Goal: Information Seeking & Learning: Learn about a topic

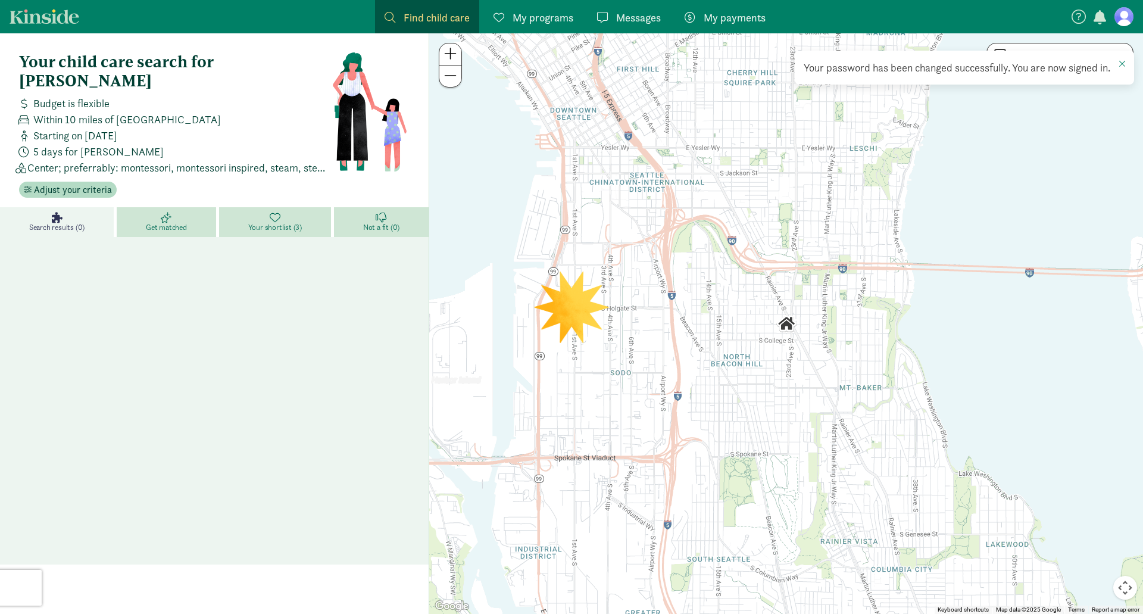
click at [582, 315] on div at bounding box center [786, 323] width 714 height 580
click at [87, 183] on span "Adjust your criteria" at bounding box center [73, 190] width 78 height 14
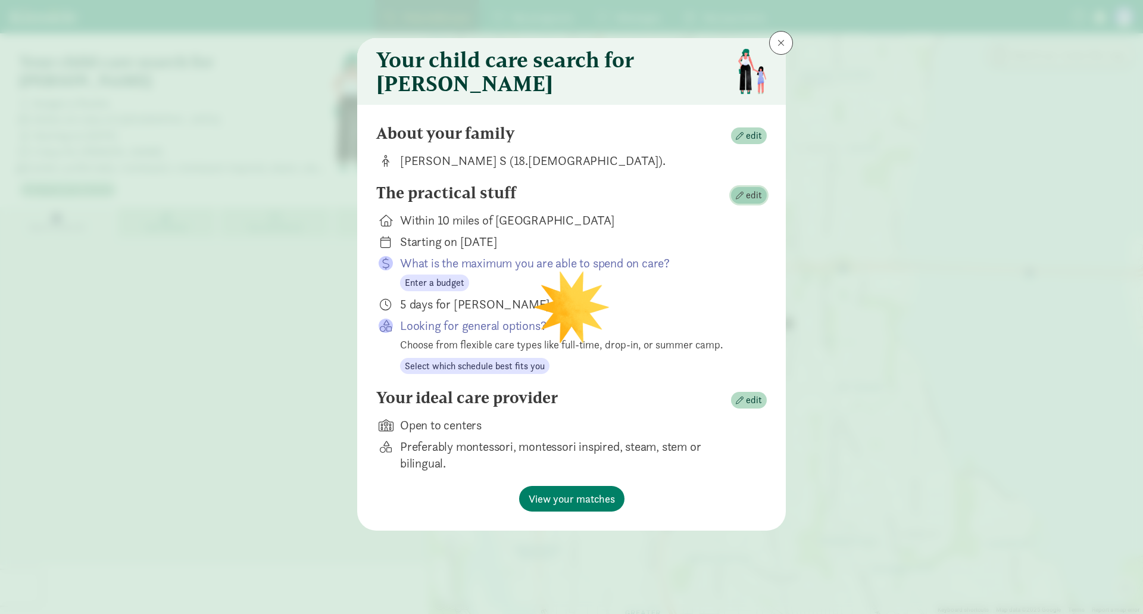
click at [751, 202] on span "edit" at bounding box center [754, 195] width 16 height 14
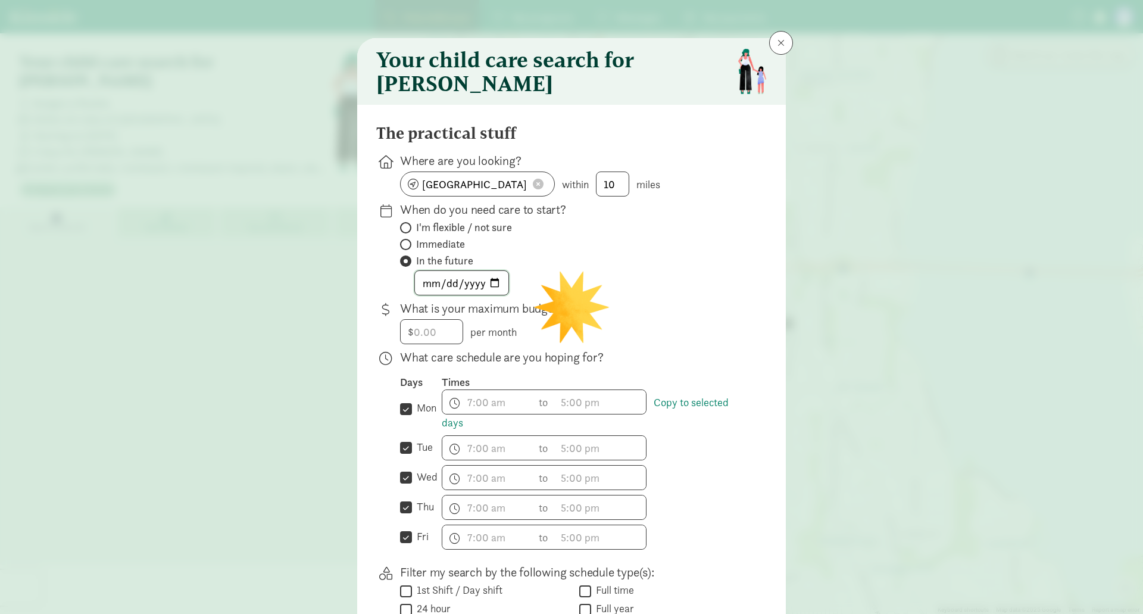
click at [494, 285] on input "2026-11-01" at bounding box center [461, 283] width 93 height 24
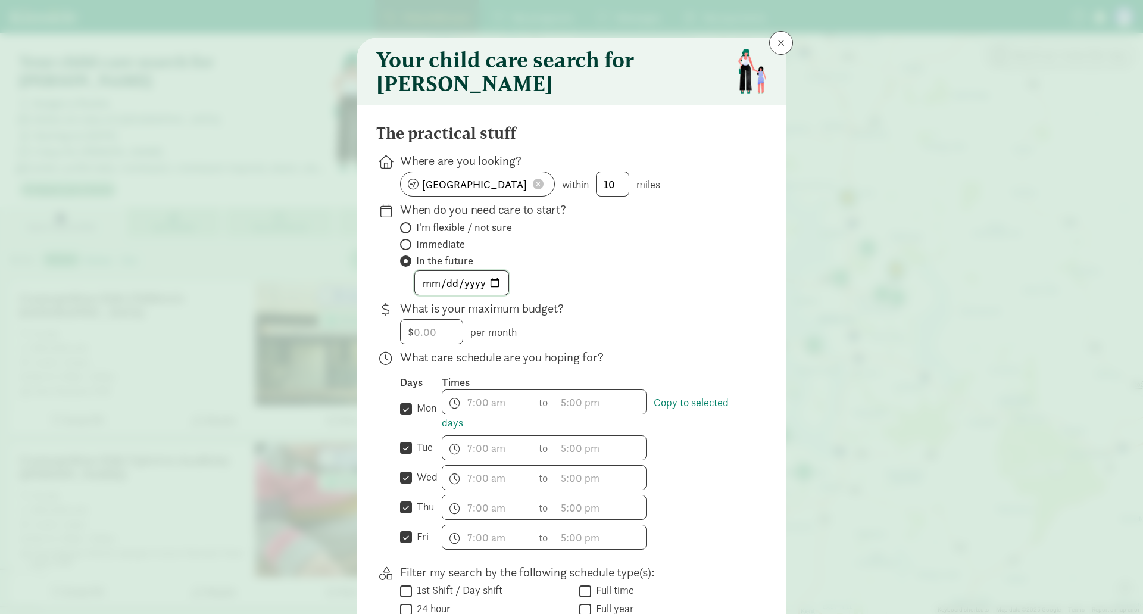
click at [495, 295] on input "2027-02-05" at bounding box center [461, 283] width 93 height 24
type input "[DATE]"
click at [607, 293] on div "[DATE]" at bounding box center [574, 282] width 348 height 25
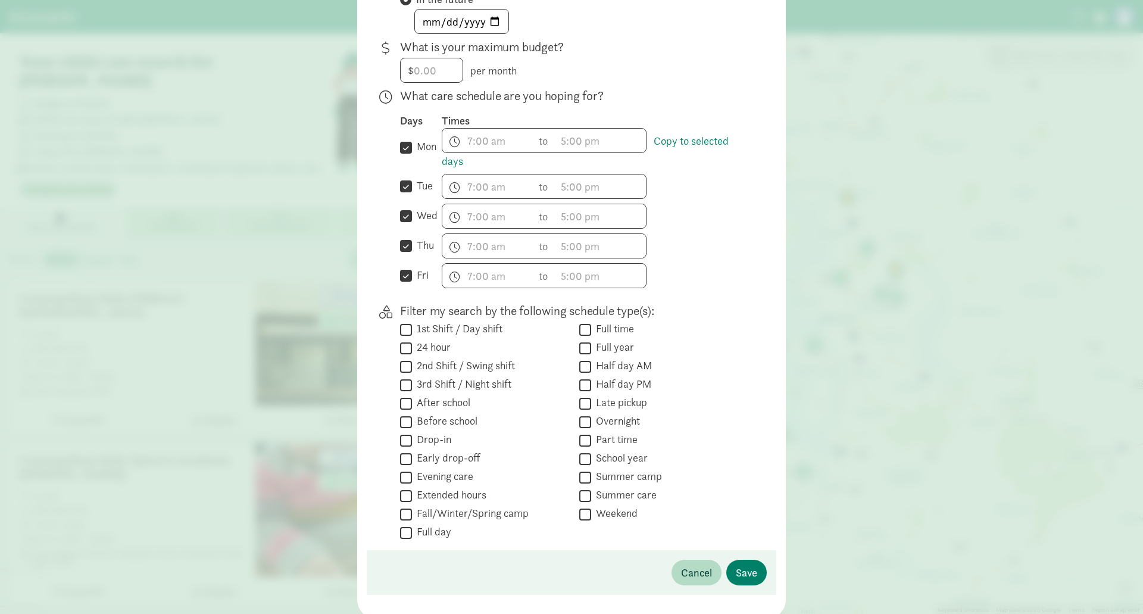
scroll to position [312, 0]
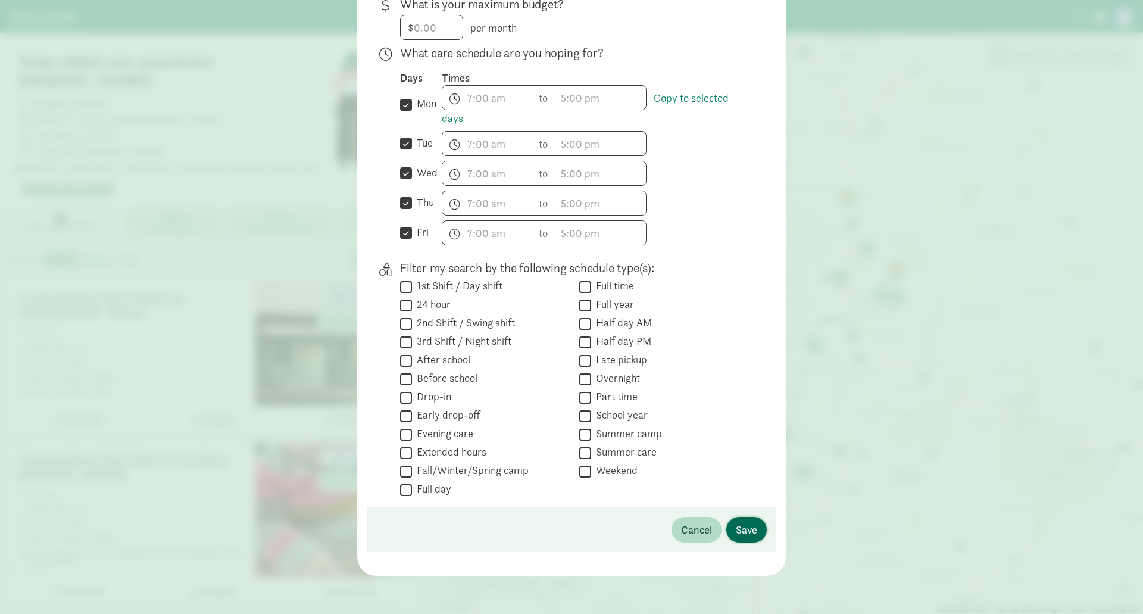
click at [746, 521] on span "Save" at bounding box center [746, 529] width 21 height 16
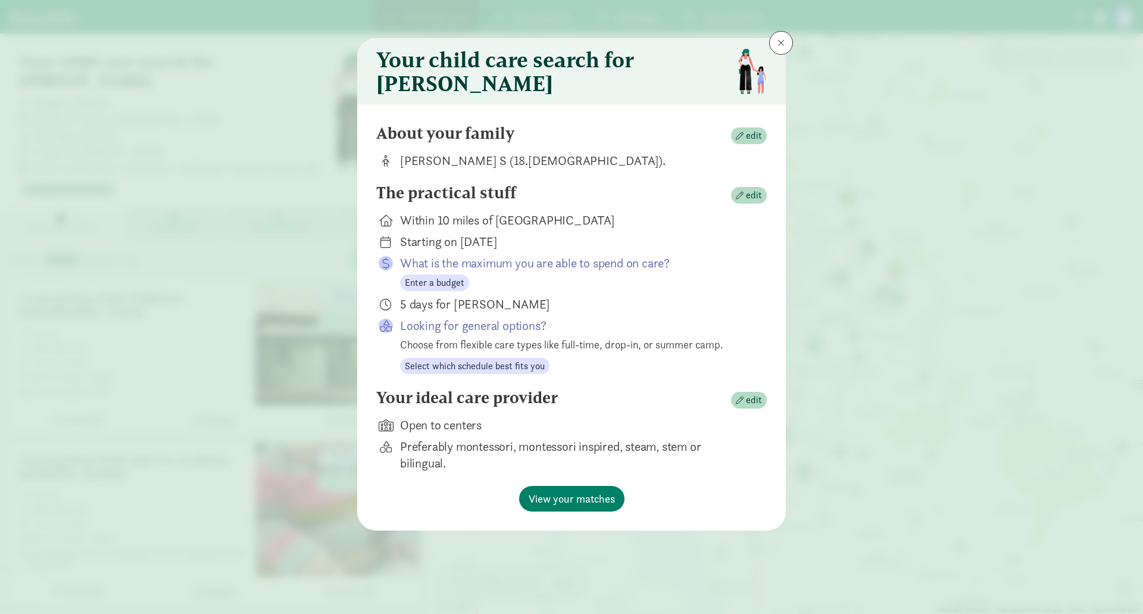
scroll to position [0, 0]
click at [605, 504] on span "View your matches" at bounding box center [572, 498] width 86 height 16
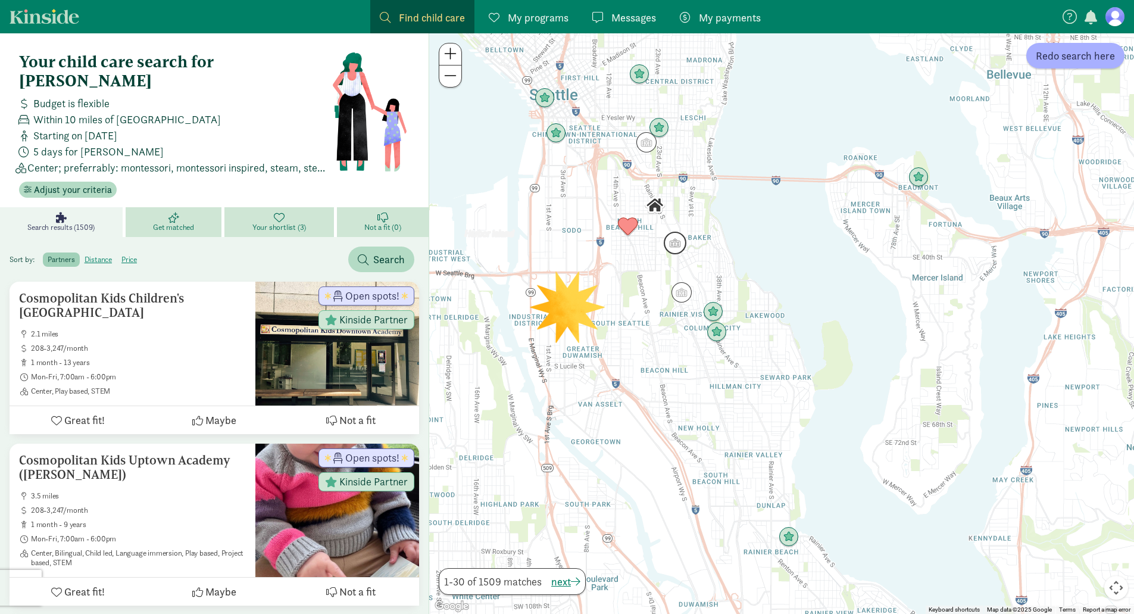
click at [678, 248] on img "Click to see details" at bounding box center [675, 243] width 23 height 23
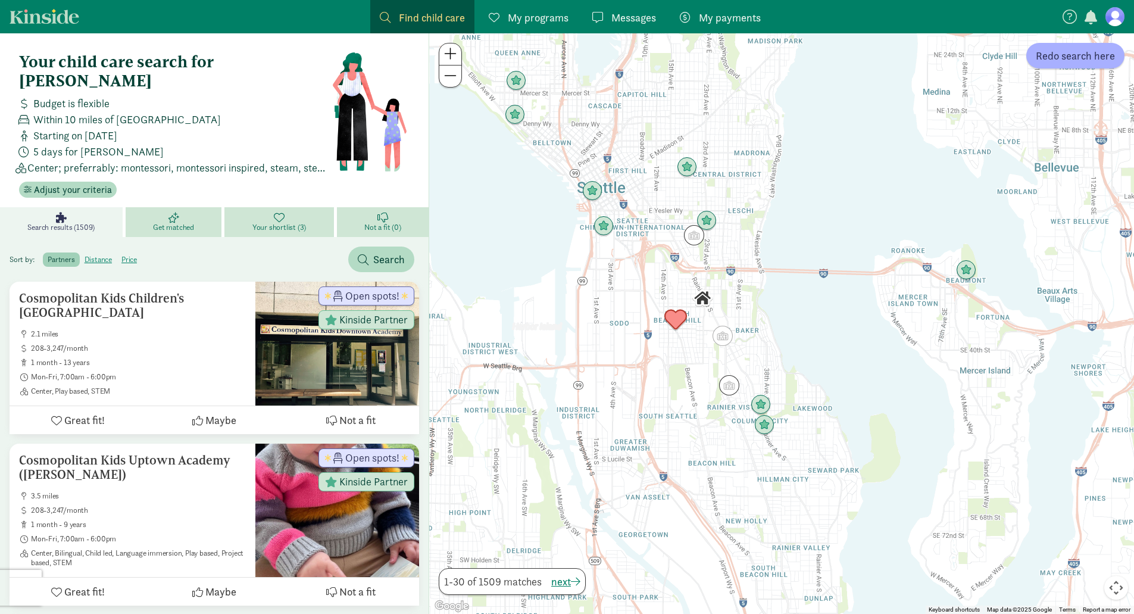
click at [674, 320] on img "Click to see details" at bounding box center [675, 319] width 23 height 23
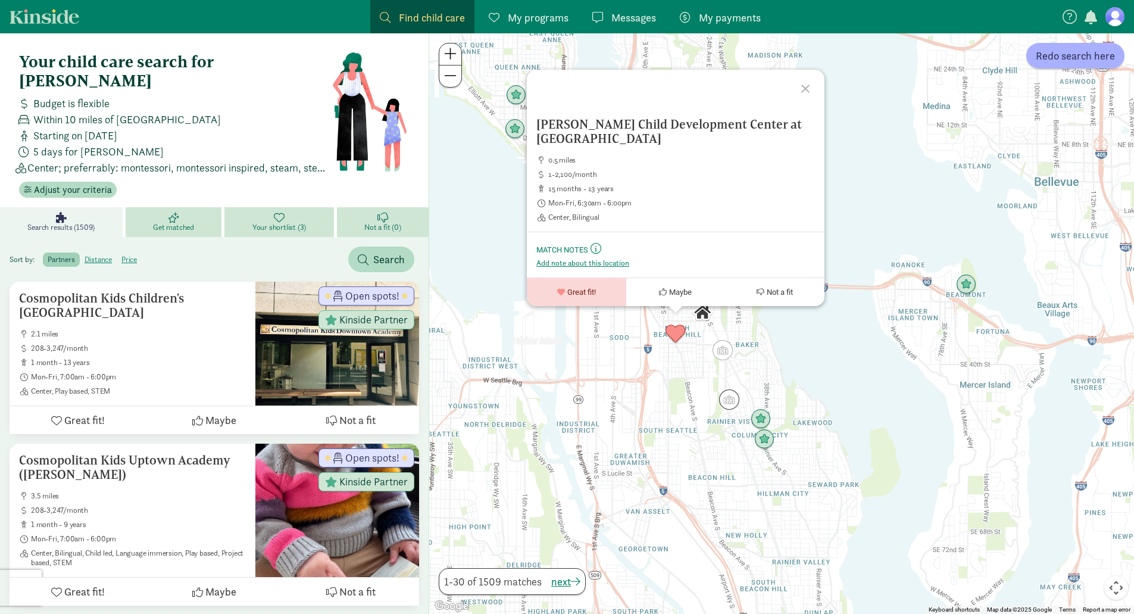
click at [768, 383] on div "Jose Marti Child Development Center at El Centro de la Raza 0.5 miles 1-2,100/m…" at bounding box center [781, 323] width 705 height 580
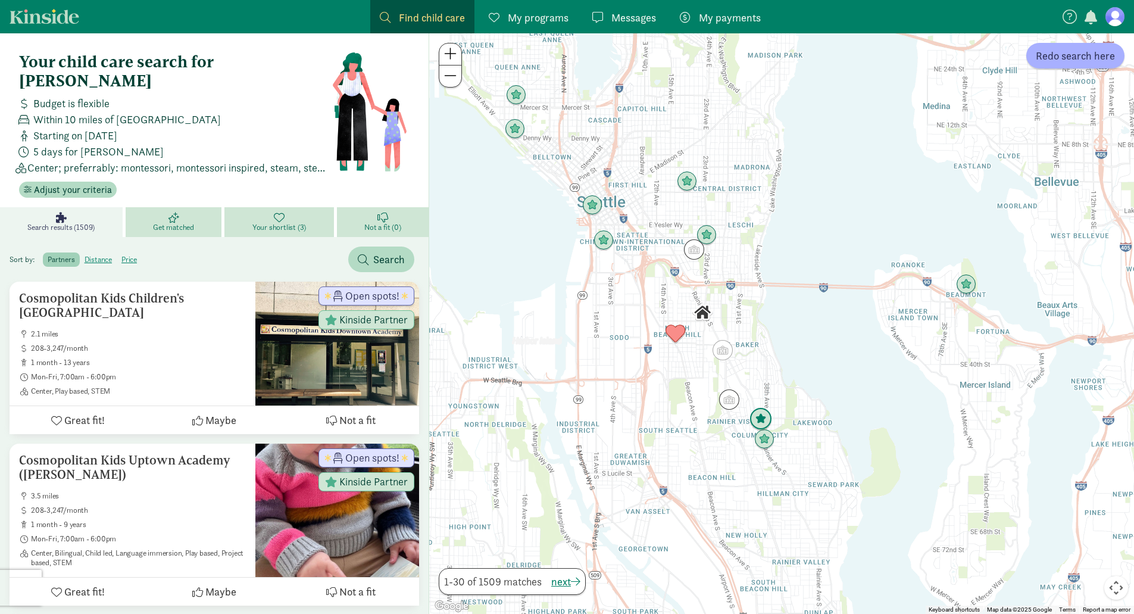
click at [766, 415] on img "Click to see details" at bounding box center [760, 419] width 23 height 23
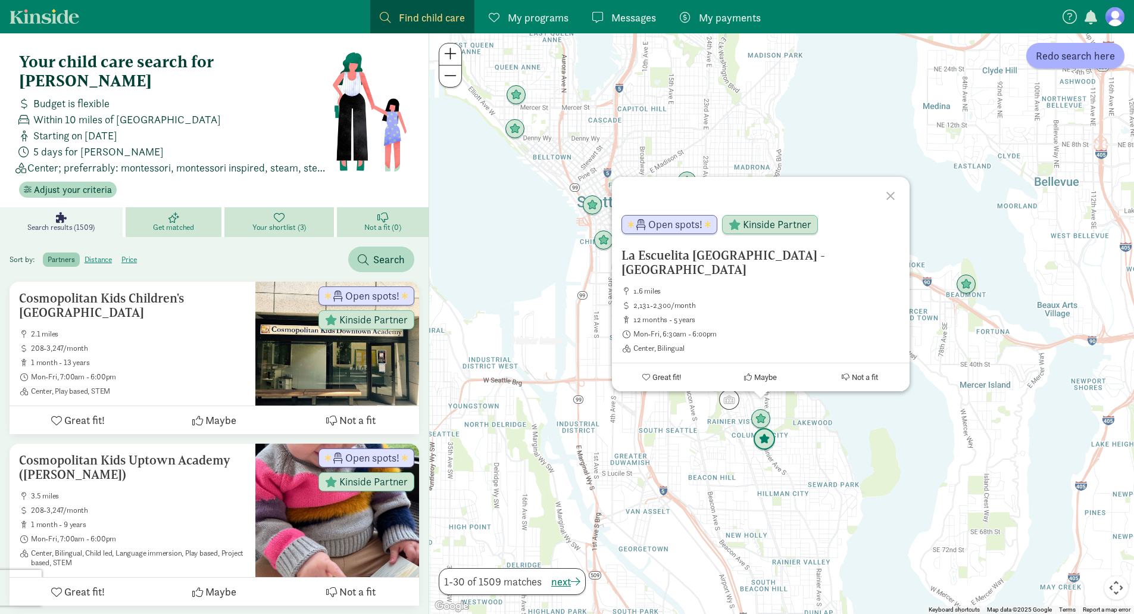
click at [768, 439] on img "Click to see details" at bounding box center [764, 439] width 23 height 23
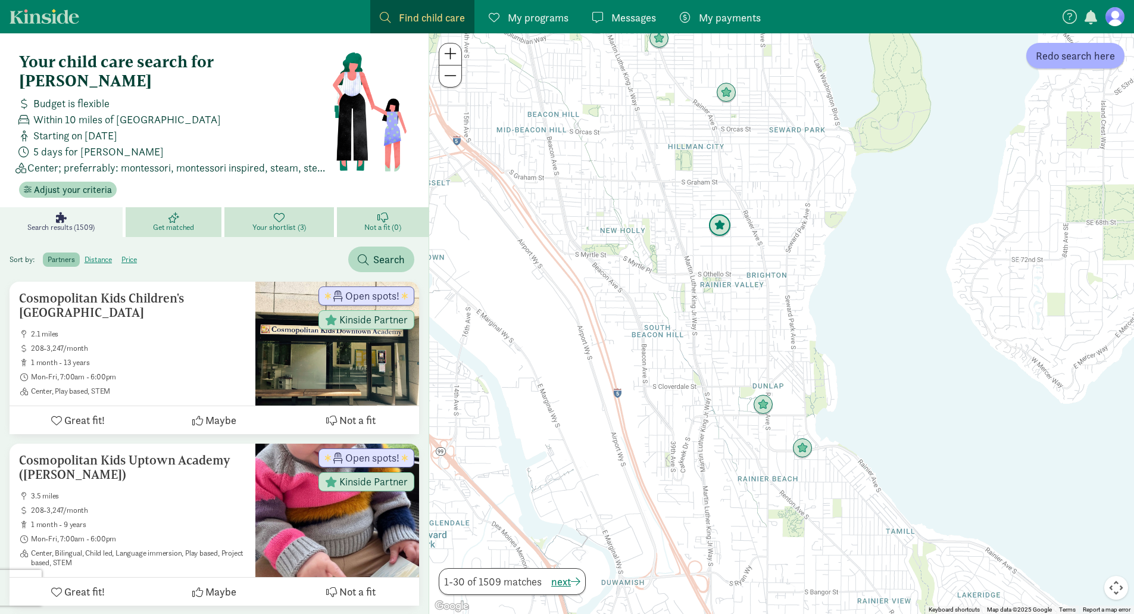
click at [718, 225] on img "Click to see details" at bounding box center [719, 225] width 23 height 23
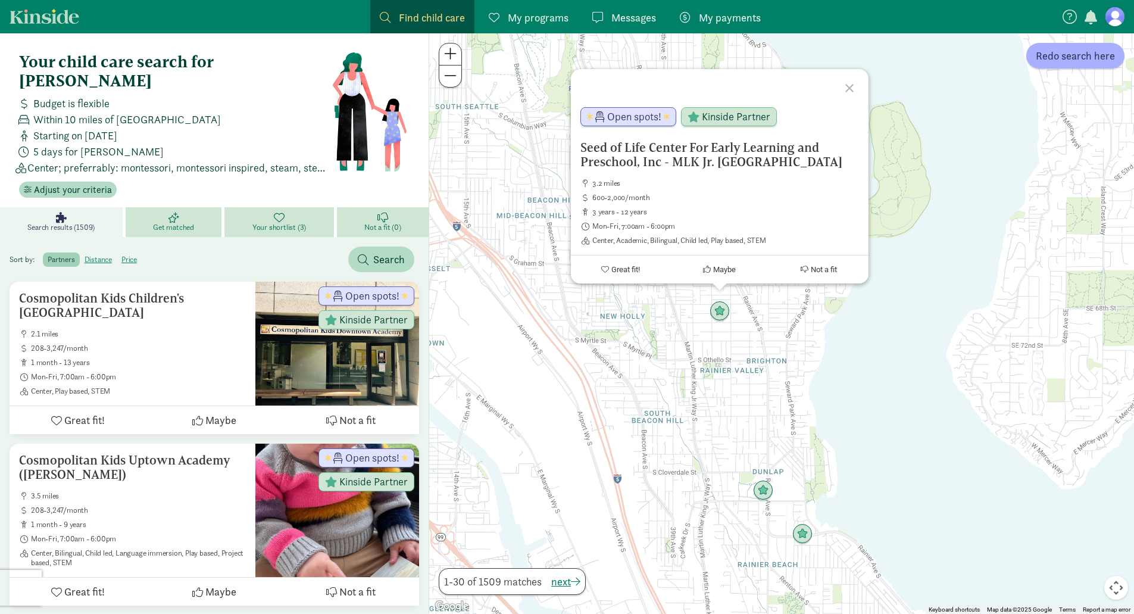
click at [648, 352] on div "Seed of Life Center For Early Learning and Preschool, Inc - MLK Jr. Elementary …" at bounding box center [781, 323] width 705 height 580
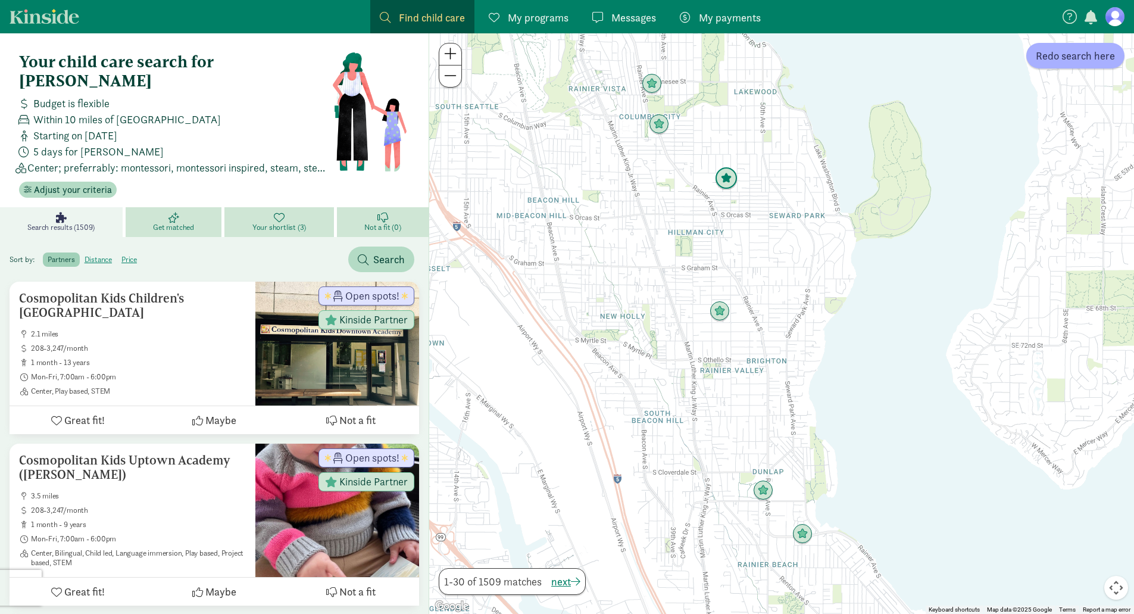
click at [728, 178] on img "Click to see details" at bounding box center [726, 178] width 23 height 23
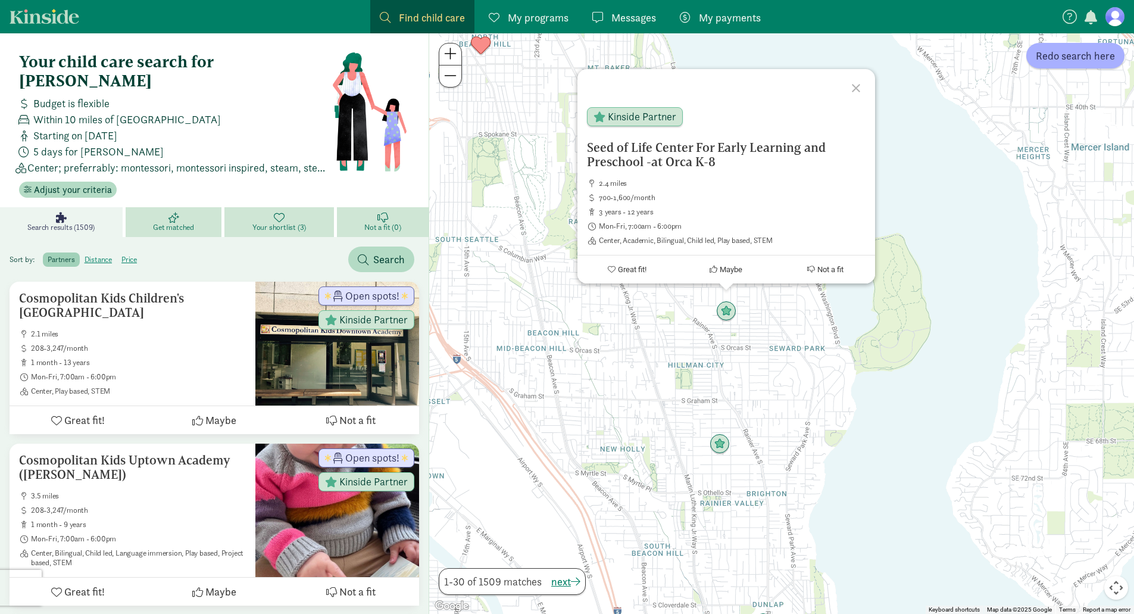
click at [662, 312] on div "Seed of Life Center For Early Learning and Preschool -at Orca K-8 2.4 miles 700…" at bounding box center [781, 323] width 705 height 580
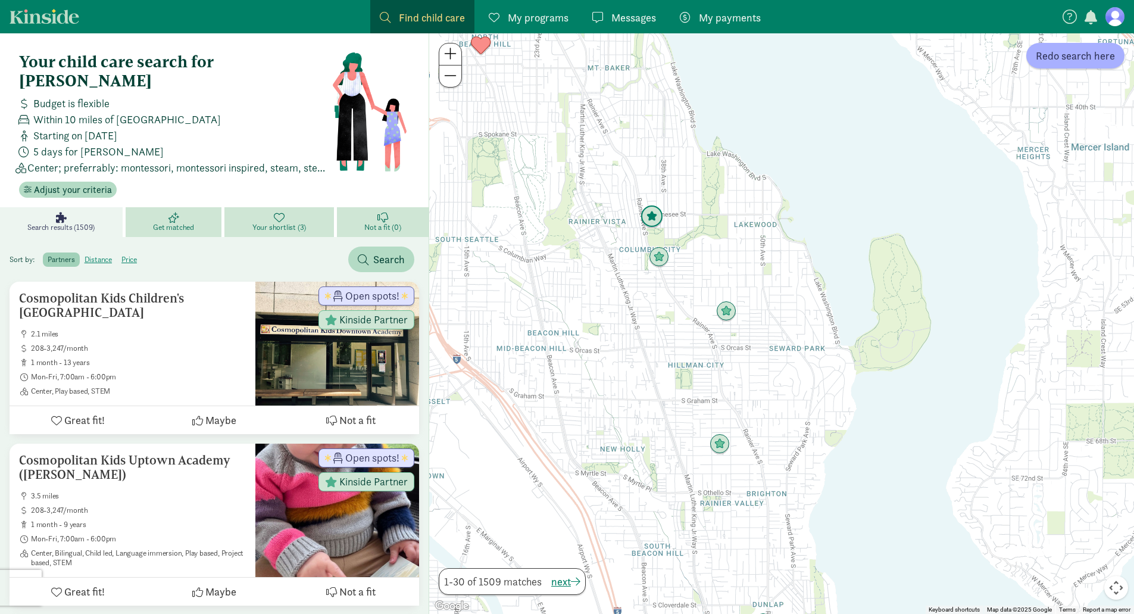
click at [650, 212] on img "Click to see details" at bounding box center [651, 216] width 23 height 23
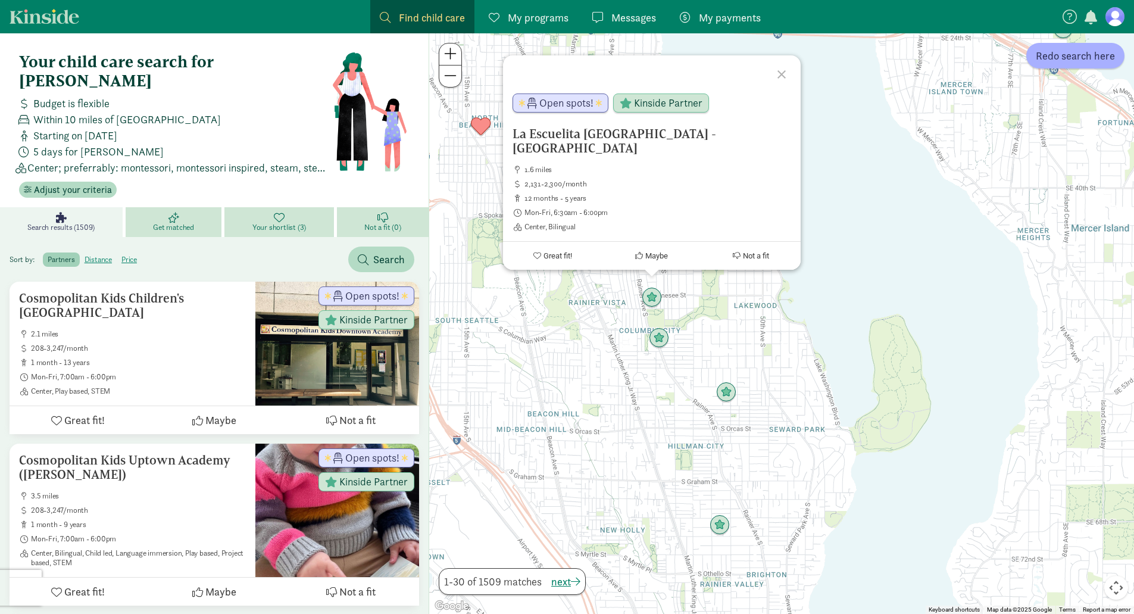
click at [596, 312] on div "La Escuelita Bilingual School - Columbia City 1.6 miles 2,131-2,300/month 12 mo…" at bounding box center [781, 323] width 705 height 580
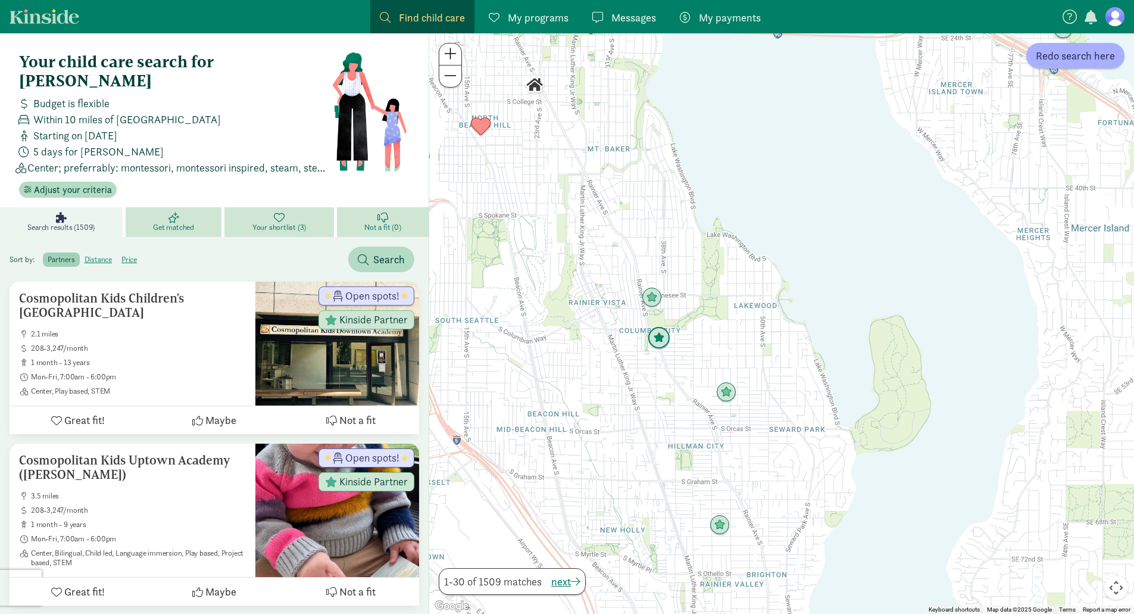
click at [661, 336] on img "Click to see details" at bounding box center [659, 338] width 23 height 23
drag, startPoint x: 606, startPoint y: 341, endPoint x: 668, endPoint y: 468, distance: 141.6
click at [668, 468] on div at bounding box center [781, 323] width 705 height 580
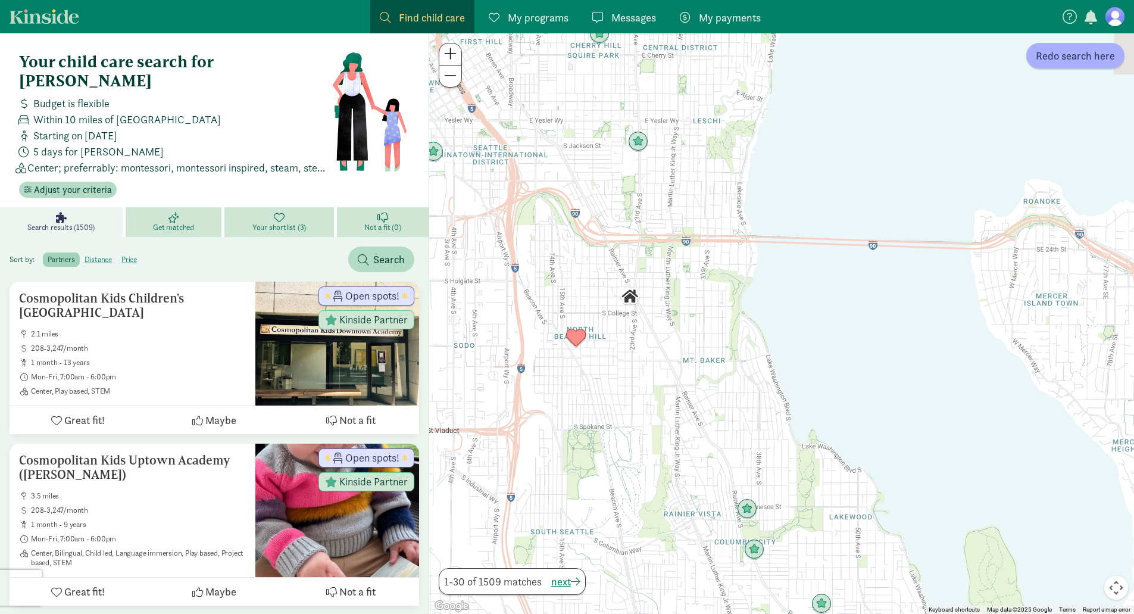
drag, startPoint x: 637, startPoint y: 292, endPoint x: 654, endPoint y: 383, distance: 93.2
click at [651, 386] on div at bounding box center [781, 323] width 705 height 580
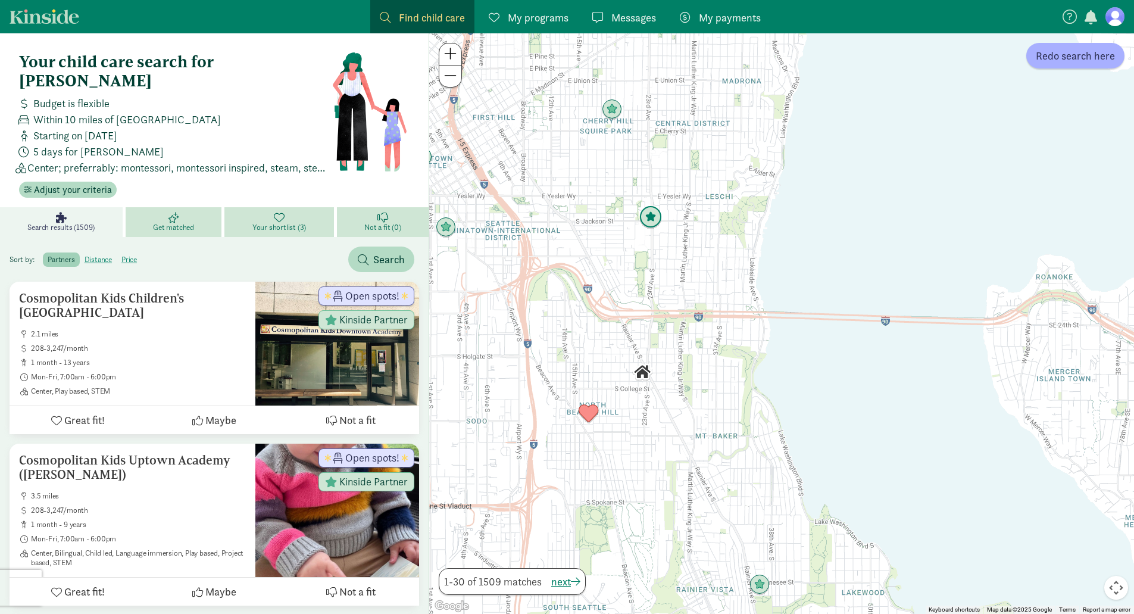
click at [652, 219] on img "Click to see details" at bounding box center [650, 217] width 23 height 23
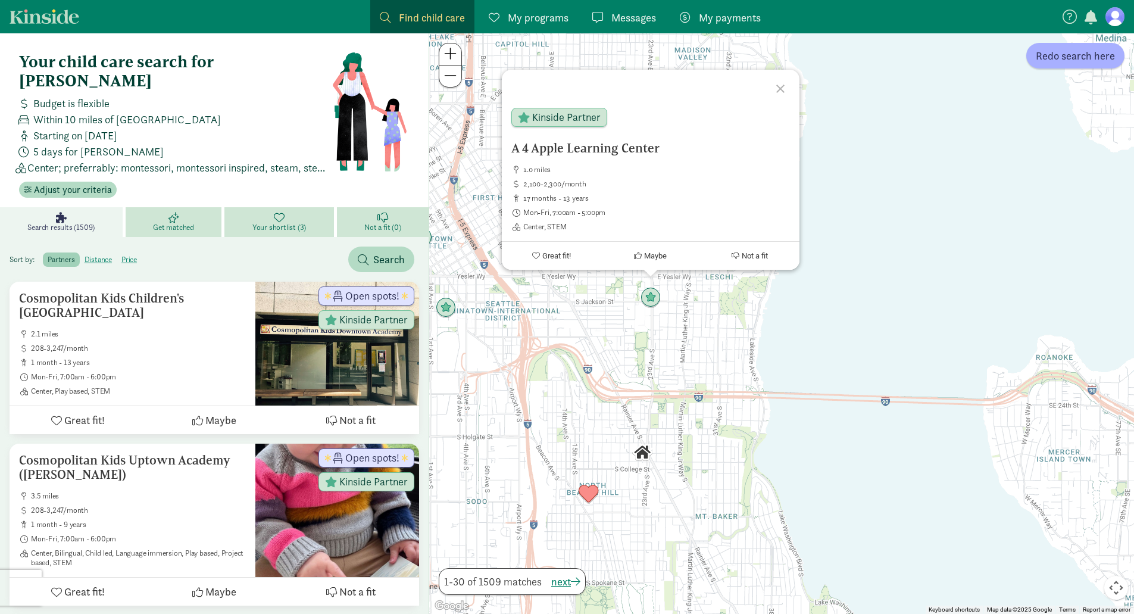
click at [617, 330] on div "A 4 Apple Learning Center 1.0 miles 2,100-2,300/month 17 months - 13 years Mon-…" at bounding box center [781, 323] width 705 height 580
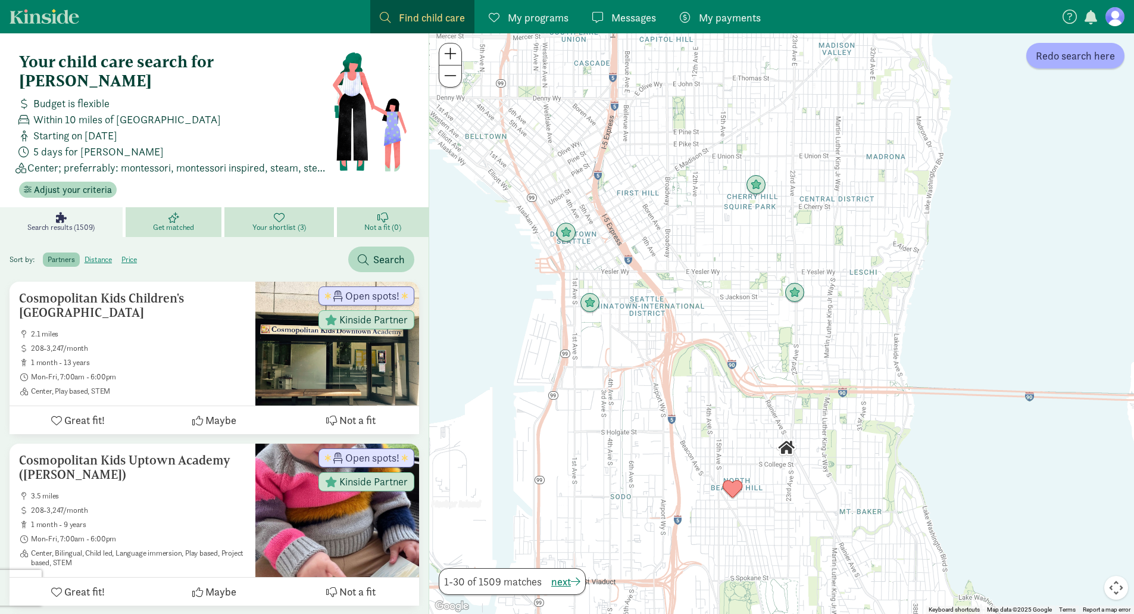
drag, startPoint x: 555, startPoint y: 326, endPoint x: 704, endPoint y: 320, distance: 148.3
click at [704, 320] on div at bounding box center [781, 323] width 705 height 580
click at [593, 307] on img "Click to see details" at bounding box center [593, 303] width 23 height 23
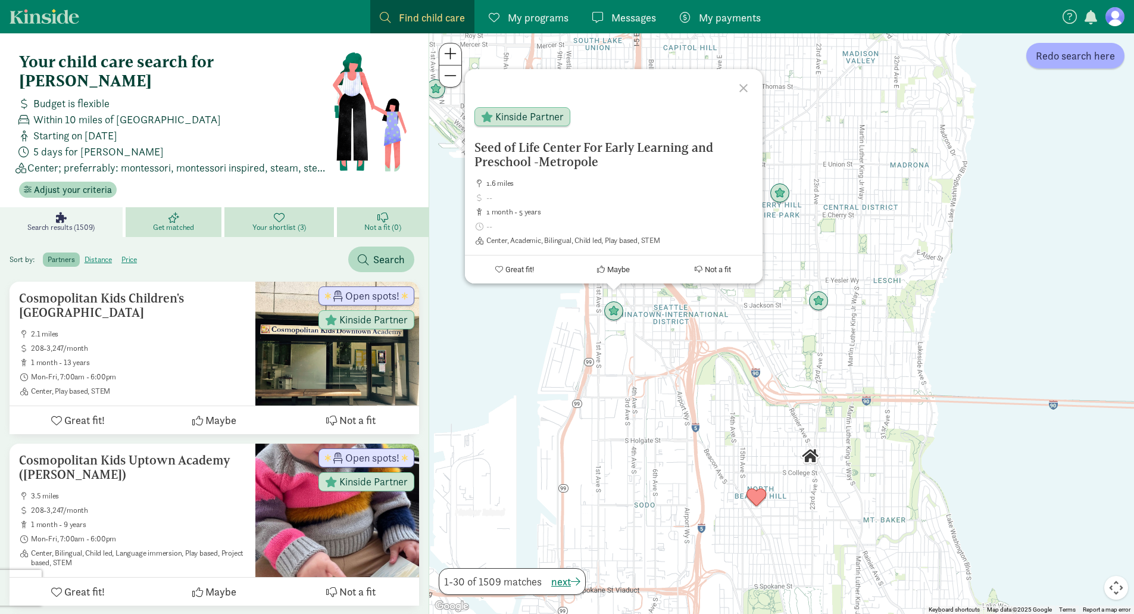
click at [648, 357] on div "Seed of Life Center For Early Learning and Preschool -Metropole 1.6 miles 1 mon…" at bounding box center [781, 323] width 705 height 580
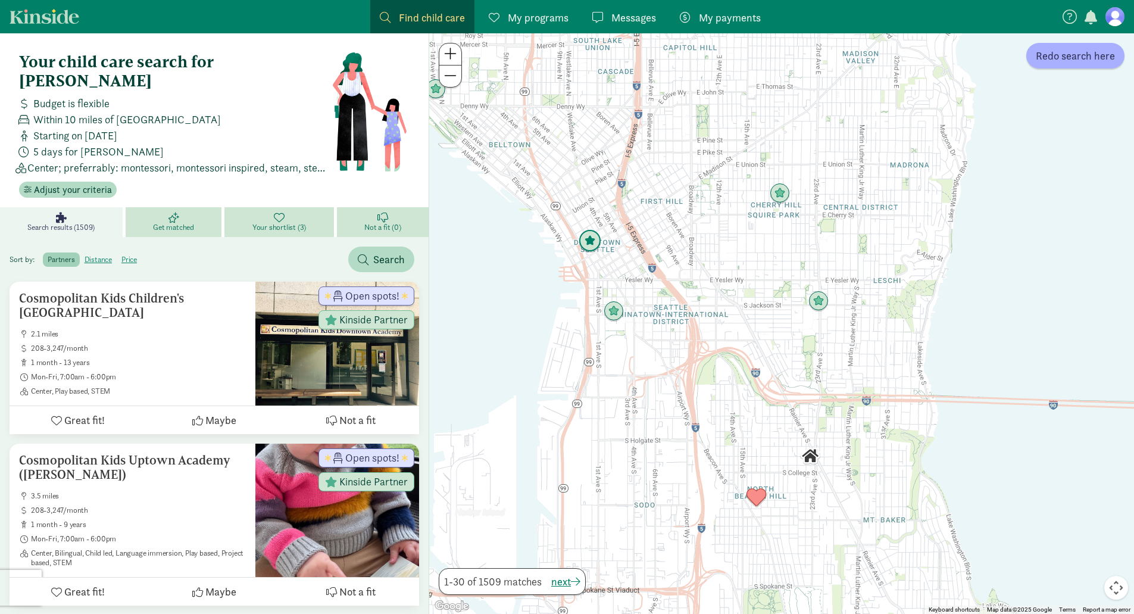
click at [594, 243] on img "Click to see details" at bounding box center [590, 241] width 23 height 23
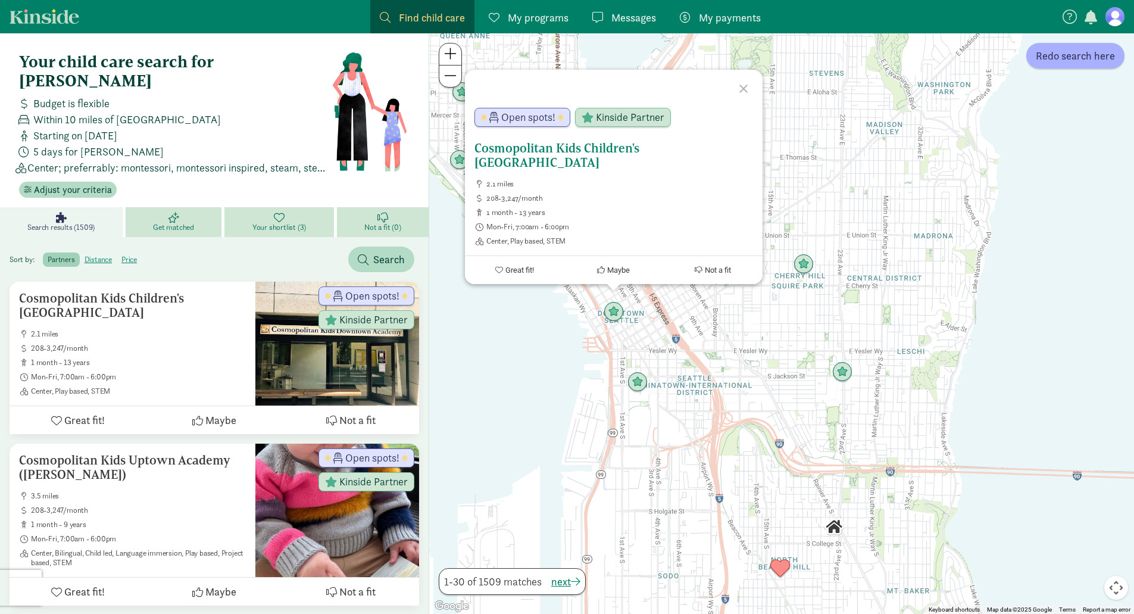
click at [526, 119] on span "Open spots!" at bounding box center [528, 117] width 54 height 11
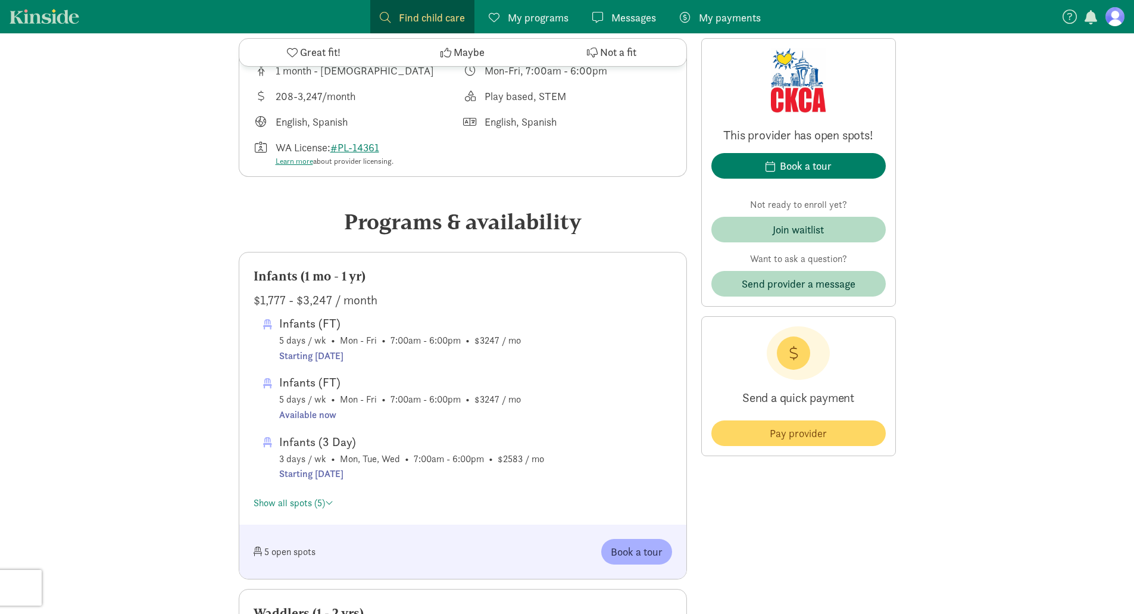
scroll to position [536, 0]
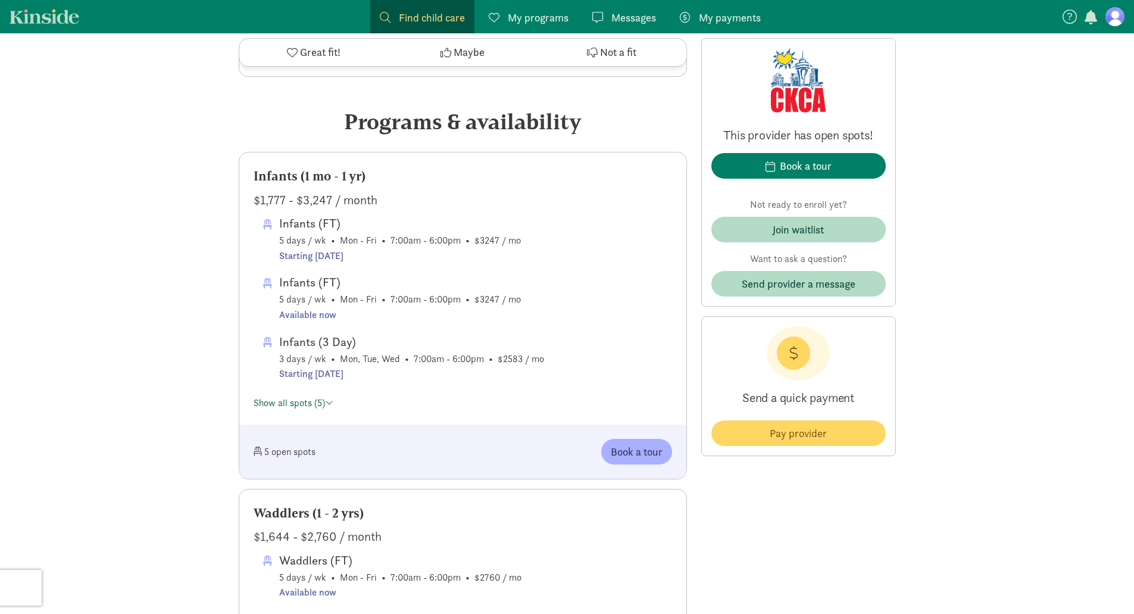
click at [314, 403] on link "Show all spots (5)" at bounding box center [294, 402] width 80 height 12
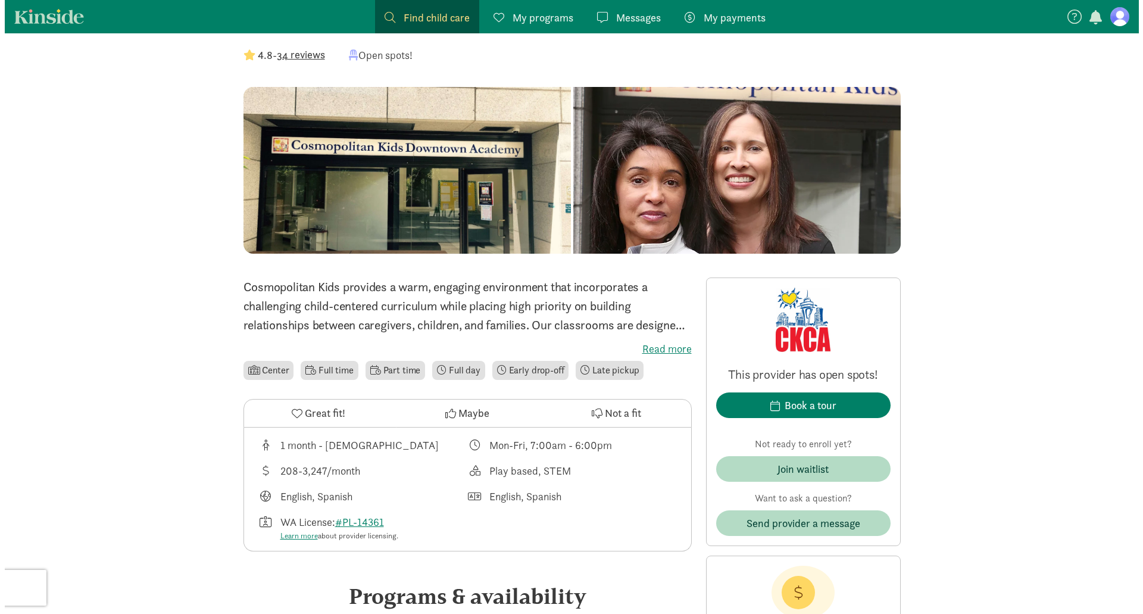
scroll to position [0, 0]
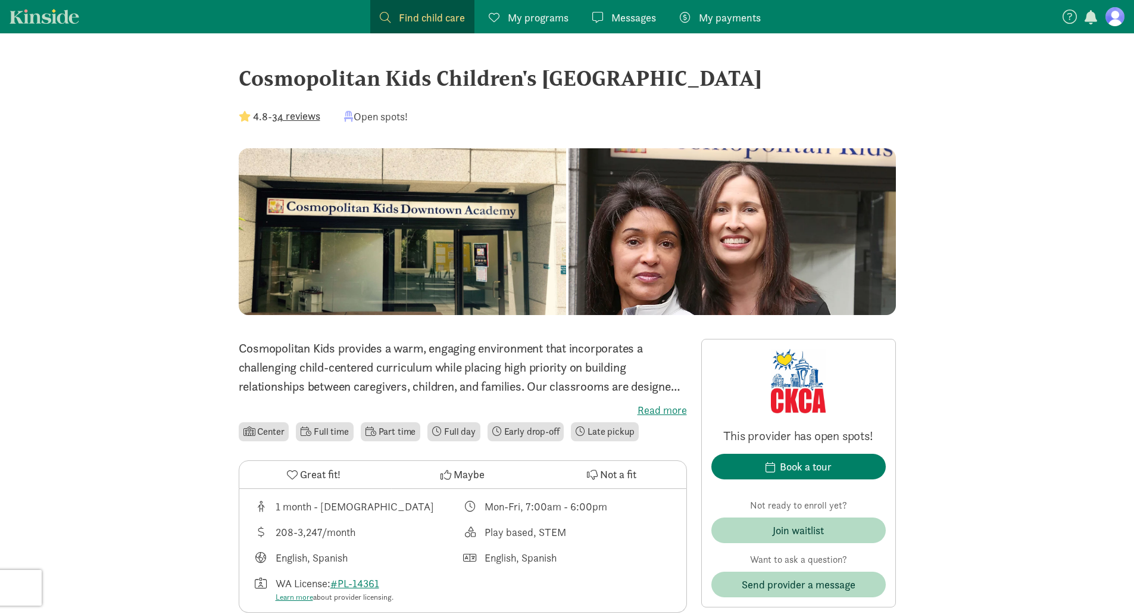
drag, startPoint x: 433, startPoint y: 14, endPoint x: 433, endPoint y: 29, distance: 14.9
click at [433, 14] on span "Find child care" at bounding box center [432, 18] width 66 height 16
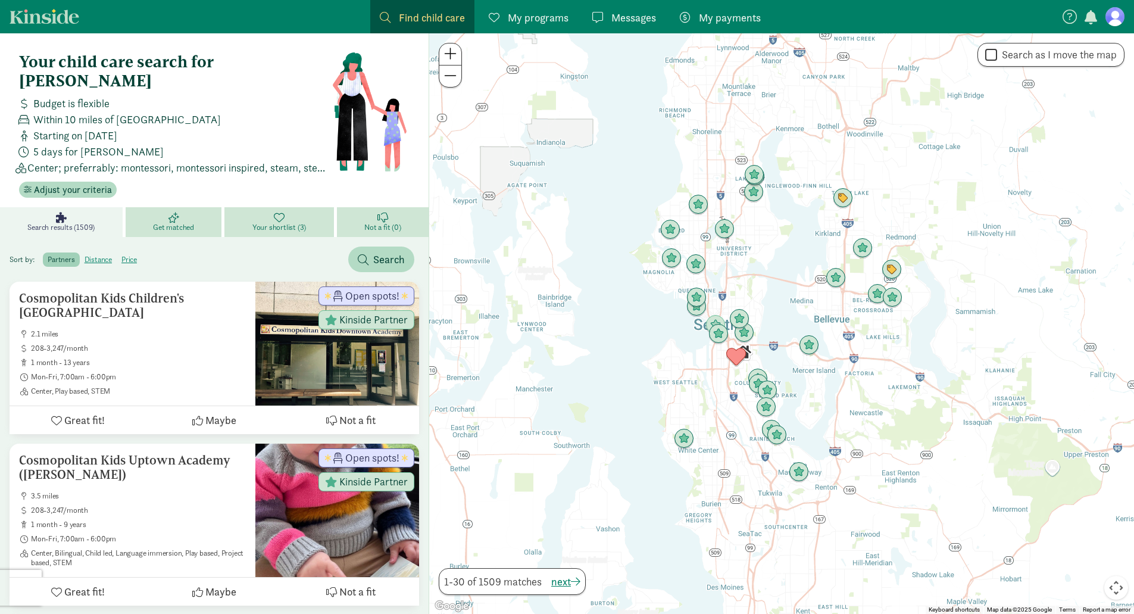
click at [776, 364] on div at bounding box center [781, 323] width 705 height 580
click at [770, 362] on div at bounding box center [781, 323] width 705 height 580
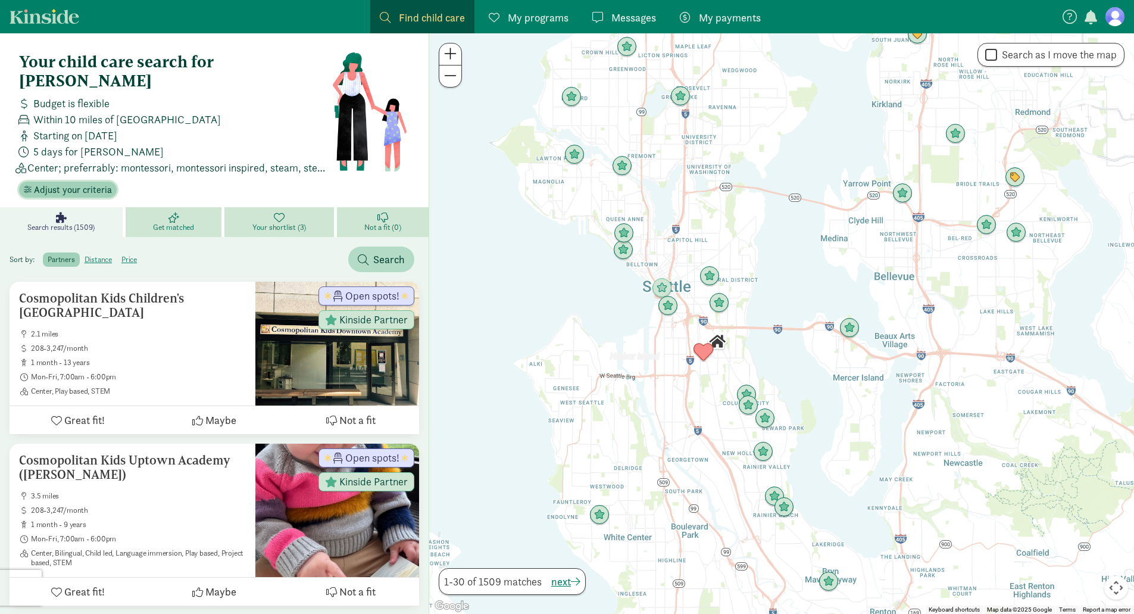
click at [61, 183] on span "Adjust your criteria" at bounding box center [73, 190] width 78 height 14
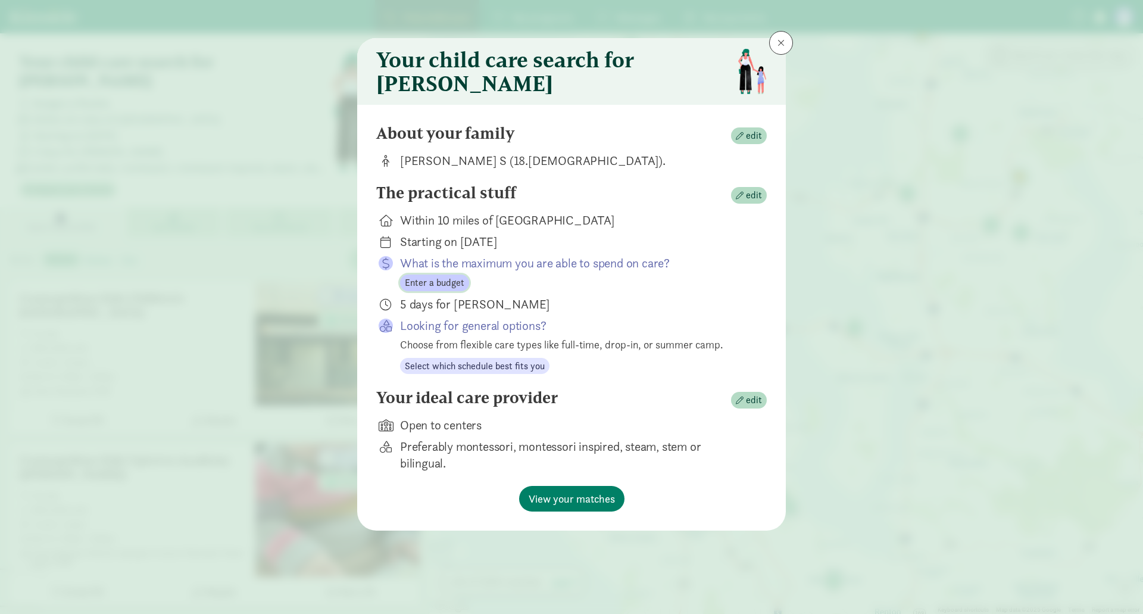
click at [434, 290] on span "Enter a budget" at bounding box center [435, 283] width 60 height 14
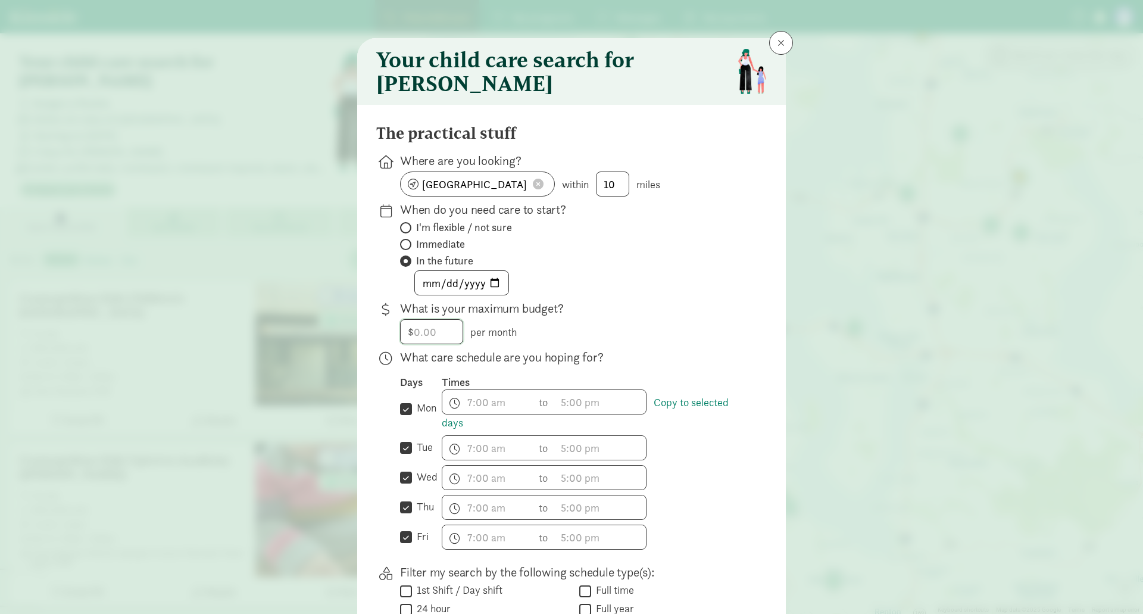
drag, startPoint x: 442, startPoint y: 347, endPoint x: 381, endPoint y: 342, distance: 61.5
click at [381, 349] on div "What is your maximum budget? $ per month" at bounding box center [571, 454] width 390 height 210
drag, startPoint x: 420, startPoint y: 337, endPoint x: 482, endPoint y: 319, distance: 65.0
click at [419, 337] on input "2200" at bounding box center [432, 332] width 62 height 24
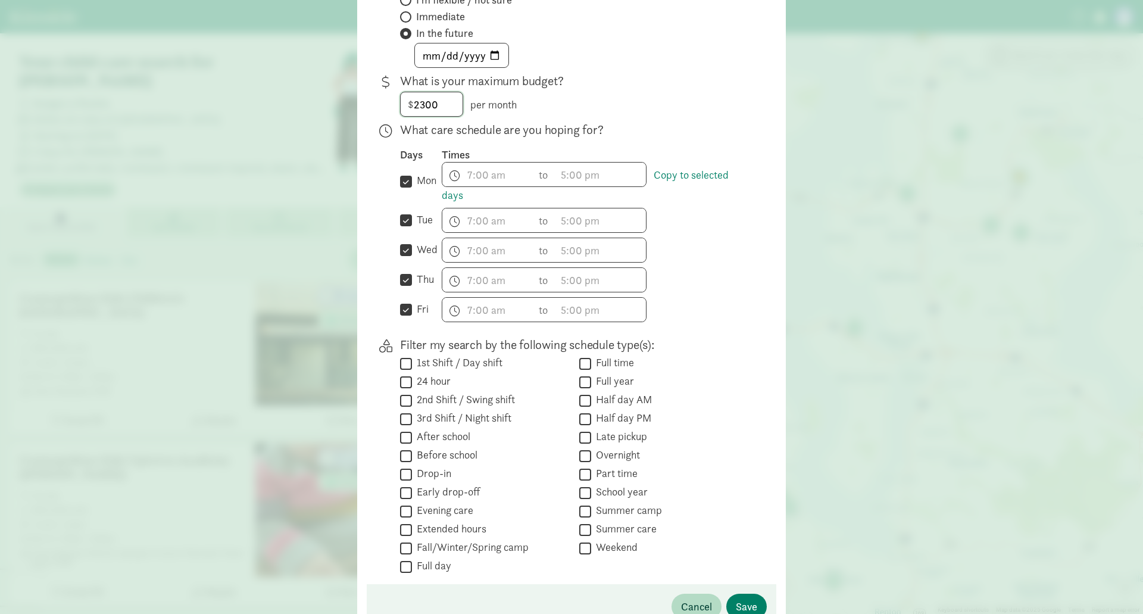
scroll to position [312, 0]
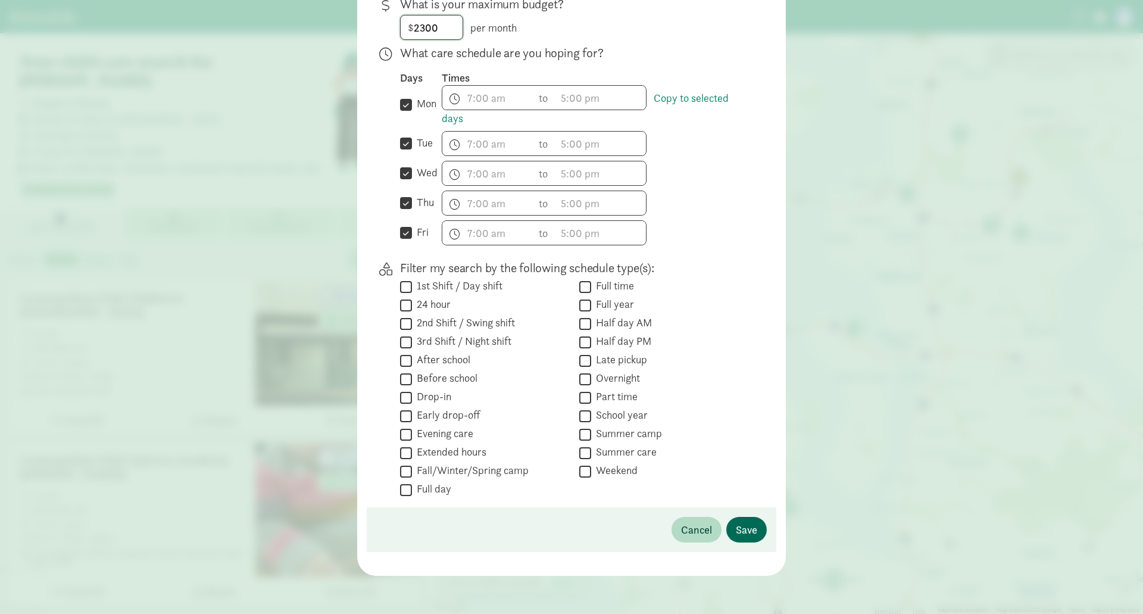
type input "2300"
click at [749, 533] on span "Save" at bounding box center [746, 529] width 21 height 16
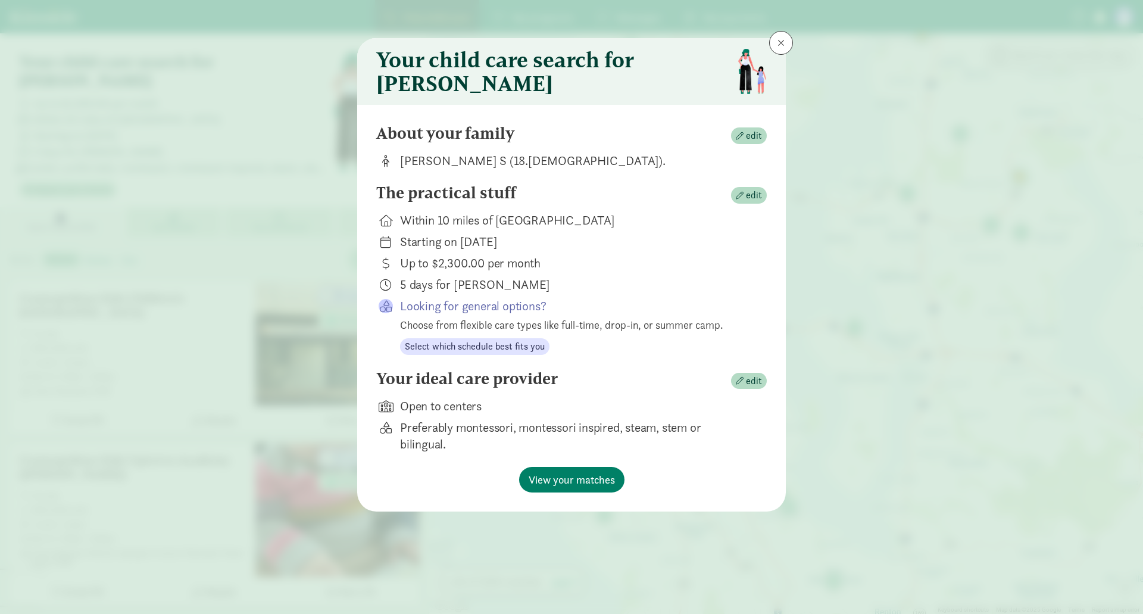
scroll to position [0, 0]
click at [610, 483] on span "View your matches" at bounding box center [572, 479] width 86 height 16
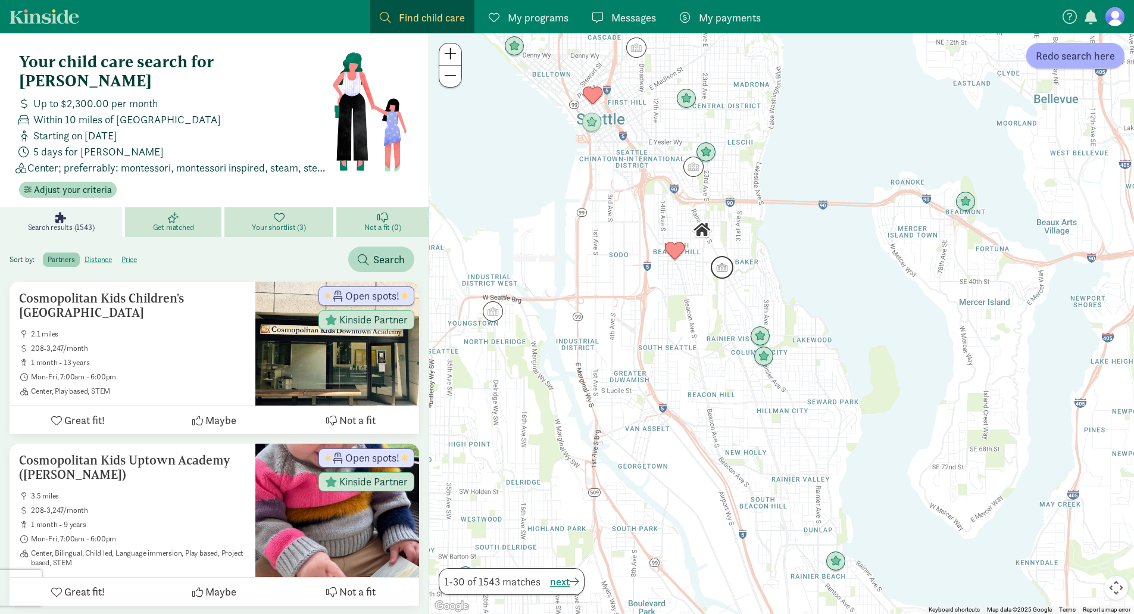
click at [725, 270] on img "Click to see details" at bounding box center [722, 267] width 23 height 23
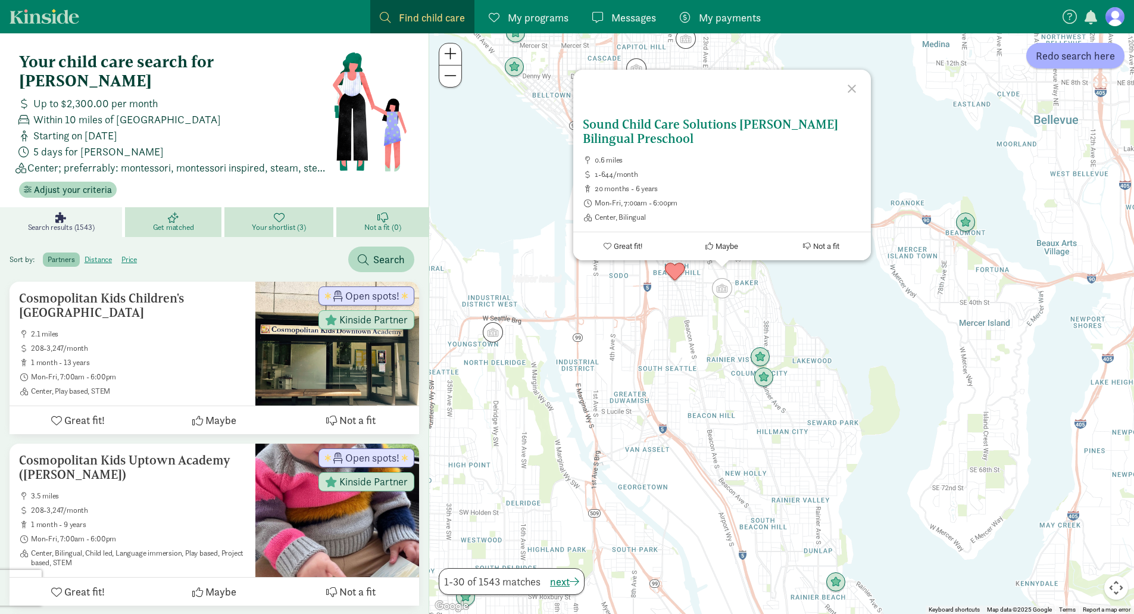
click at [680, 124] on h5 "Sound Child Care Solutions Hoa Mai Bilingual Preschool" at bounding box center [722, 131] width 279 height 29
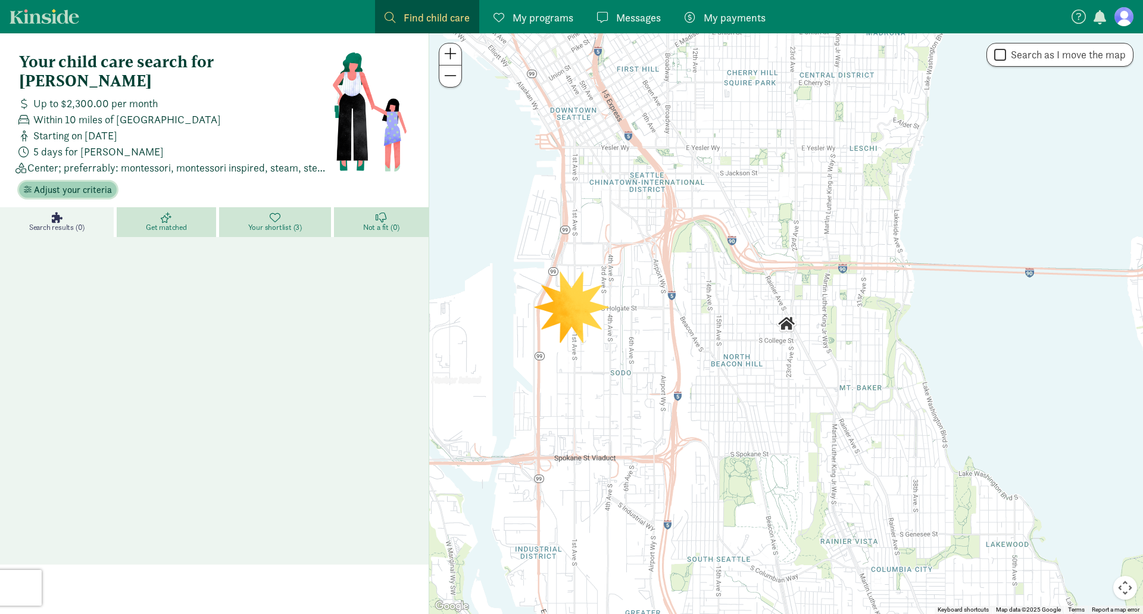
click at [83, 183] on span "Adjust your criteria" at bounding box center [73, 190] width 78 height 14
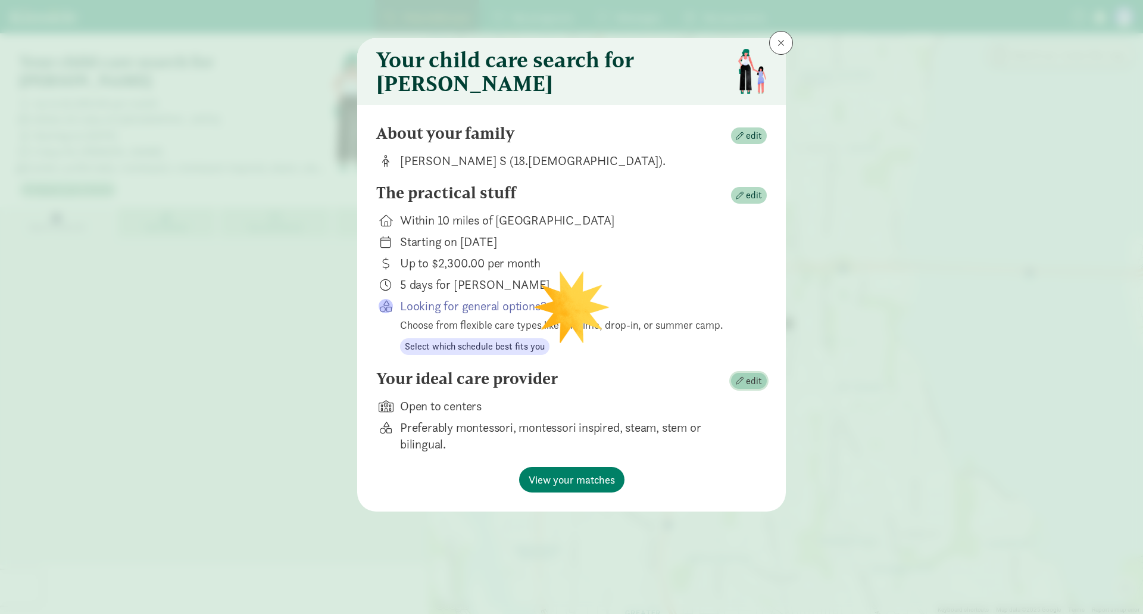
click at [752, 388] on span "edit" at bounding box center [754, 381] width 16 height 14
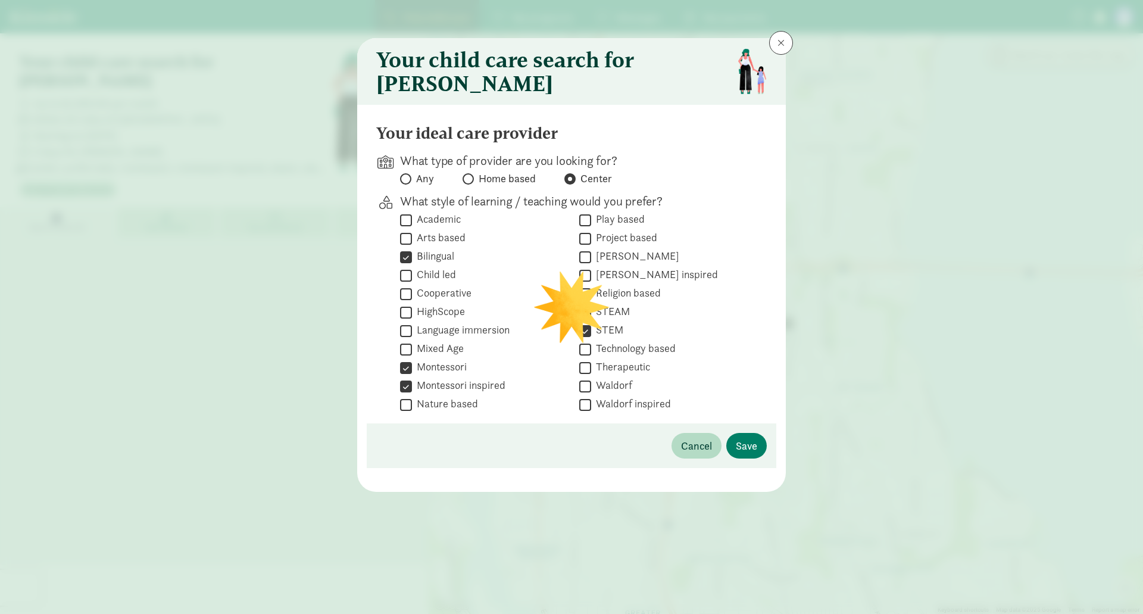
click at [407, 265] on input "Bilingual" at bounding box center [406, 257] width 12 height 16
checkbox input "false"
click at [409, 376] on input "Montessori" at bounding box center [406, 368] width 12 height 16
checkbox input "false"
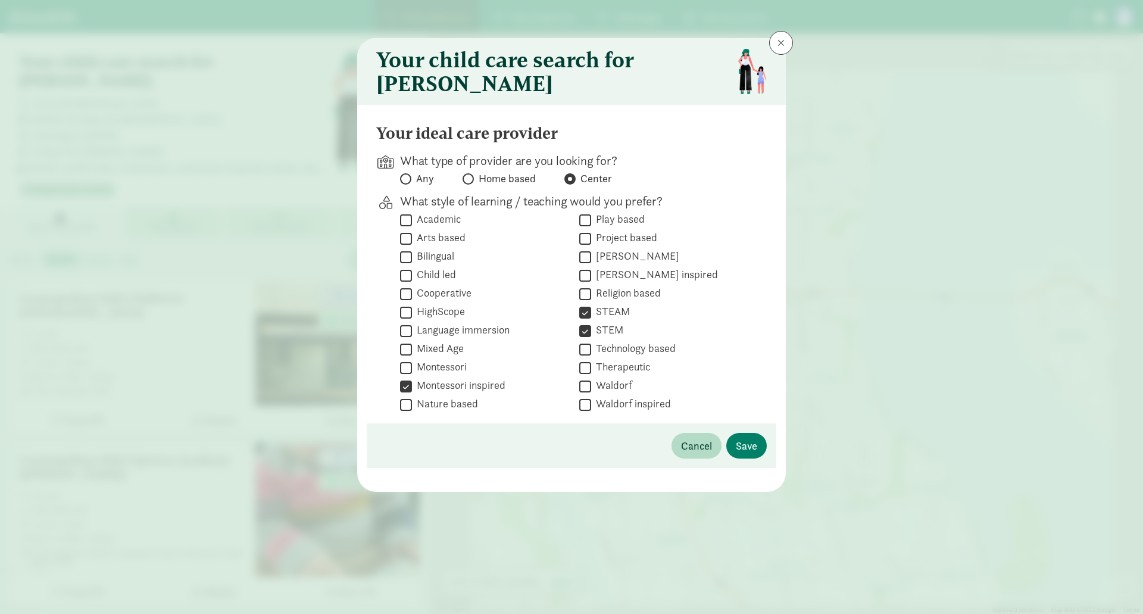
click at [409, 394] on input "Montessori inspired" at bounding box center [406, 386] width 12 height 16
checkbox input "false"
click at [587, 320] on input "STEAM" at bounding box center [585, 312] width 12 height 16
checkbox input "false"
click at [588, 335] on input "STEM" at bounding box center [585, 331] width 12 height 16
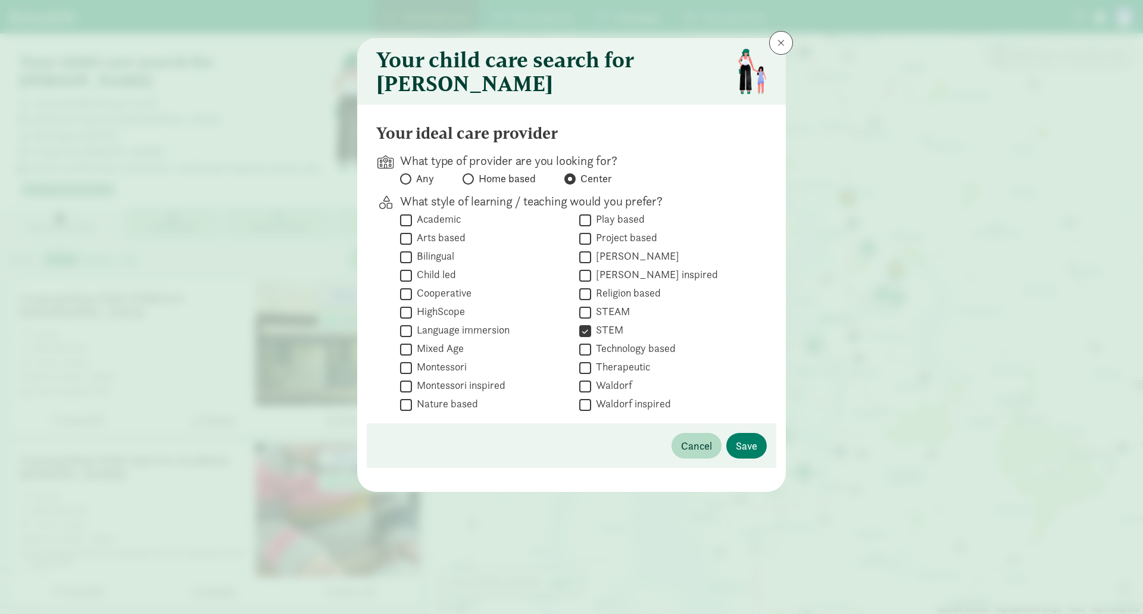
checkbox input "false"
click at [748, 449] on span "Save" at bounding box center [746, 445] width 21 height 16
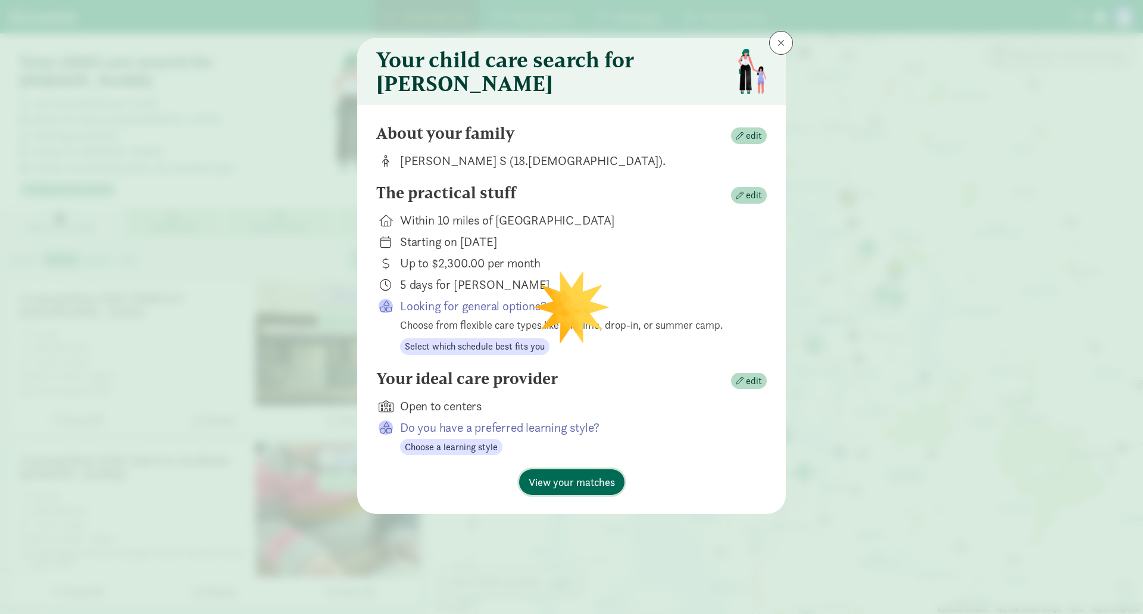
click at [606, 483] on span "View your matches" at bounding box center [572, 482] width 86 height 16
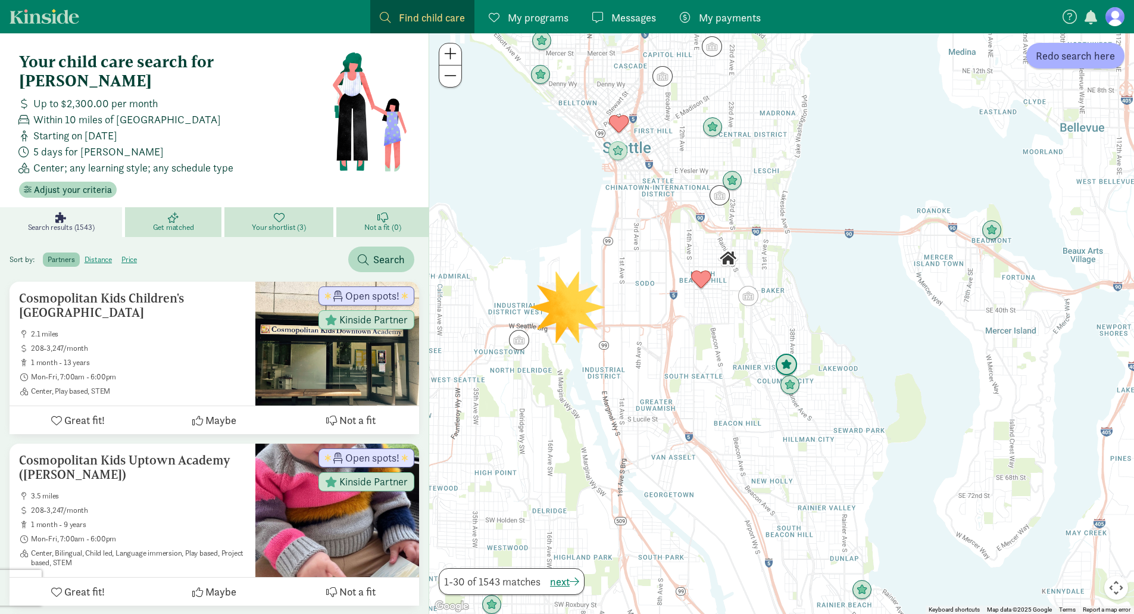
click at [780, 368] on img "Click to see details" at bounding box center [786, 365] width 23 height 23
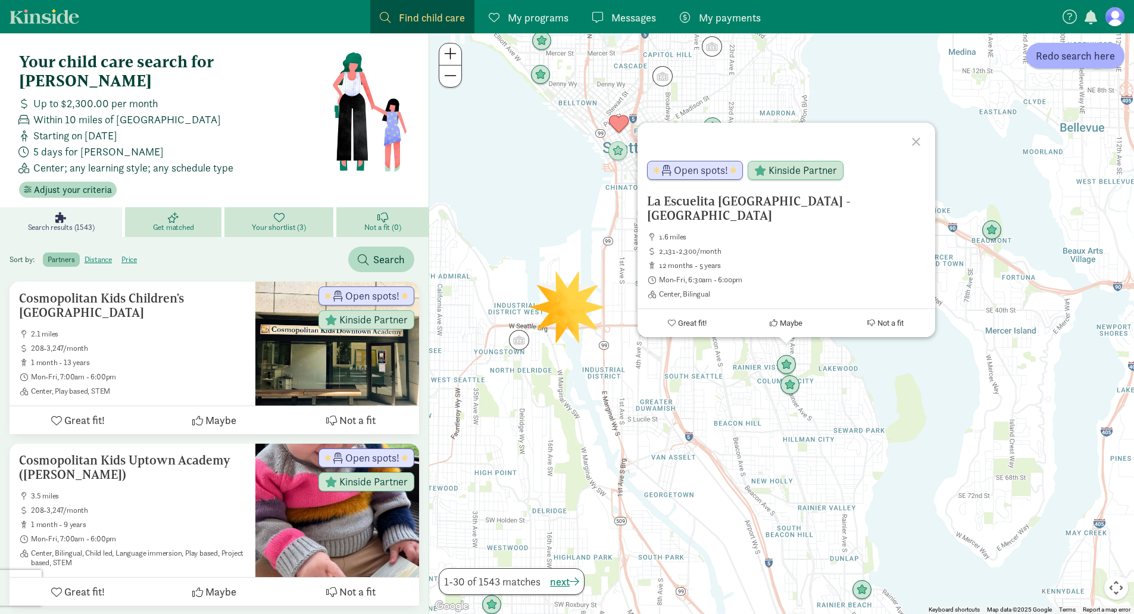
click at [738, 387] on div "La Escuelita Bilingual School - Columbia City 1.6 miles 2,131-2,300/month 12 mo…" at bounding box center [781, 323] width 705 height 580
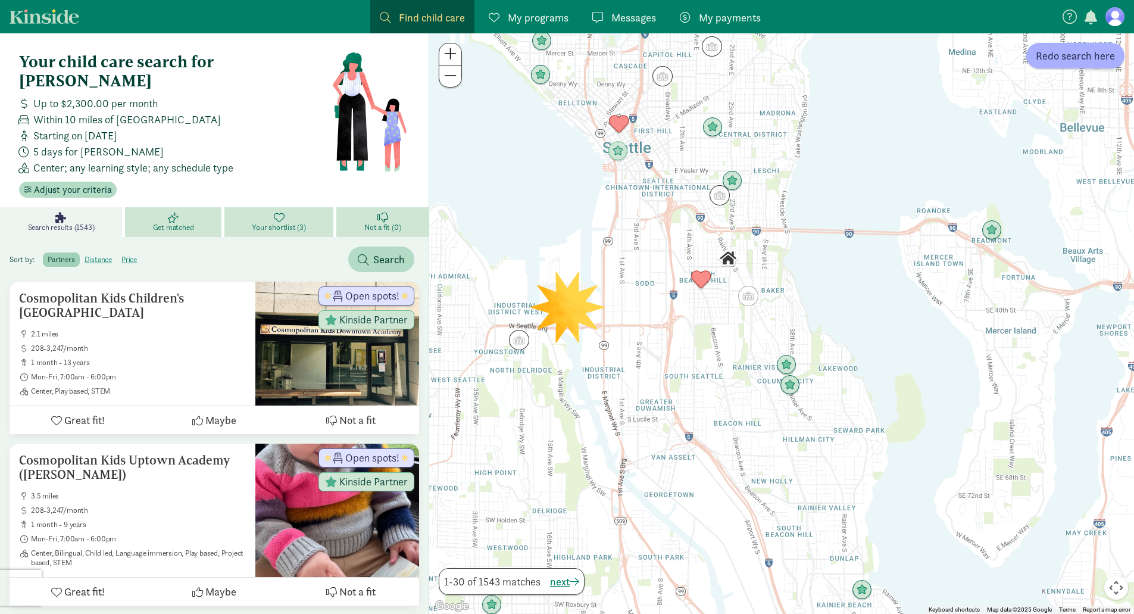
drag, startPoint x: 688, startPoint y: 243, endPoint x: 659, endPoint y: 333, distance: 94.3
click at [659, 333] on div at bounding box center [781, 323] width 705 height 580
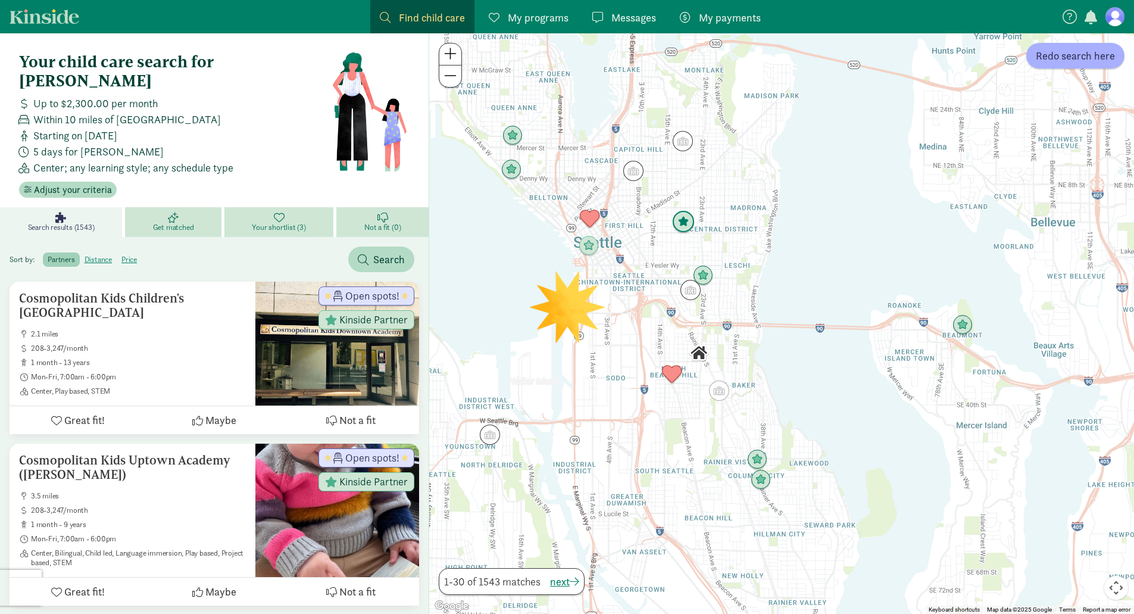
click at [686, 226] on img "Click to see details" at bounding box center [683, 222] width 23 height 23
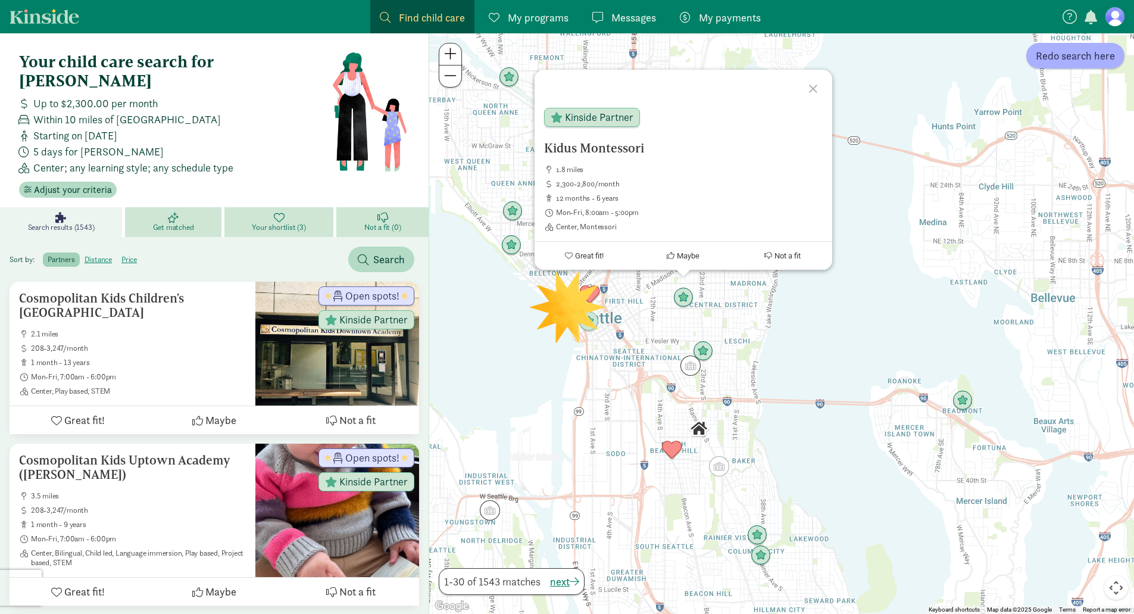
click at [667, 333] on div "To navigate, press the arrow keys. Kidus Montessori 1.8 miles 2,300-2,800/month…" at bounding box center [781, 323] width 705 height 580
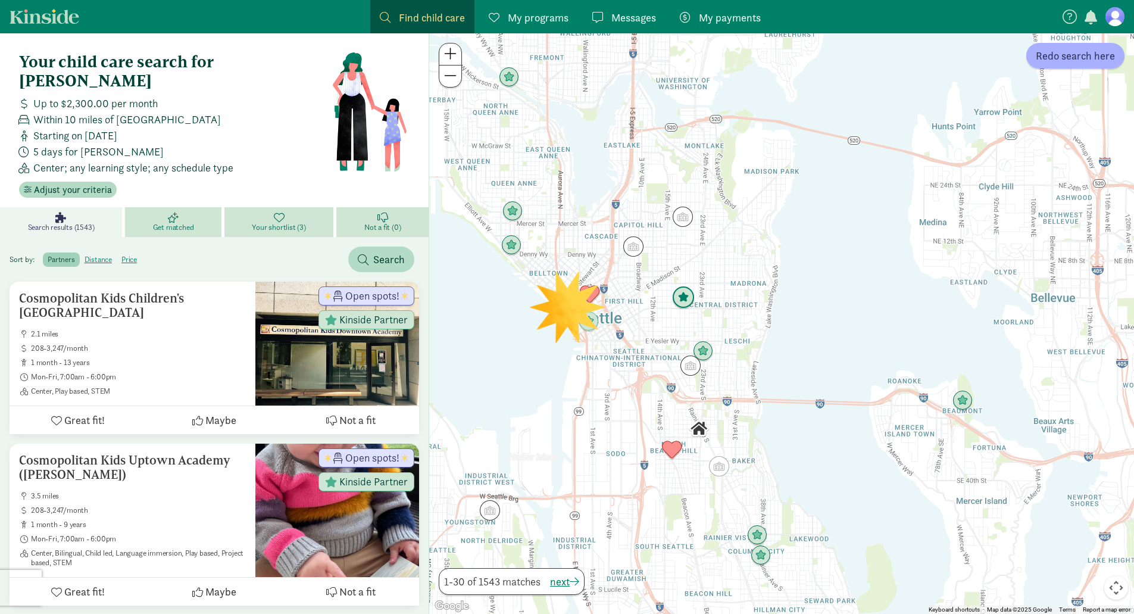
click at [687, 293] on img "Click to see details" at bounding box center [683, 297] width 23 height 23
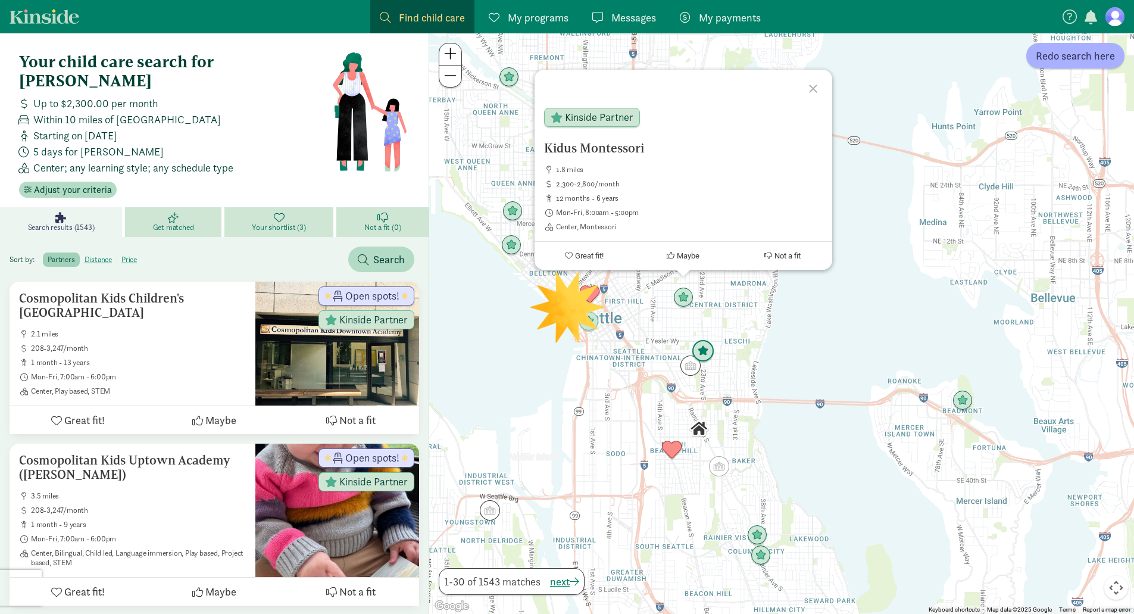
click at [704, 354] on img "Click to see details" at bounding box center [703, 351] width 23 height 23
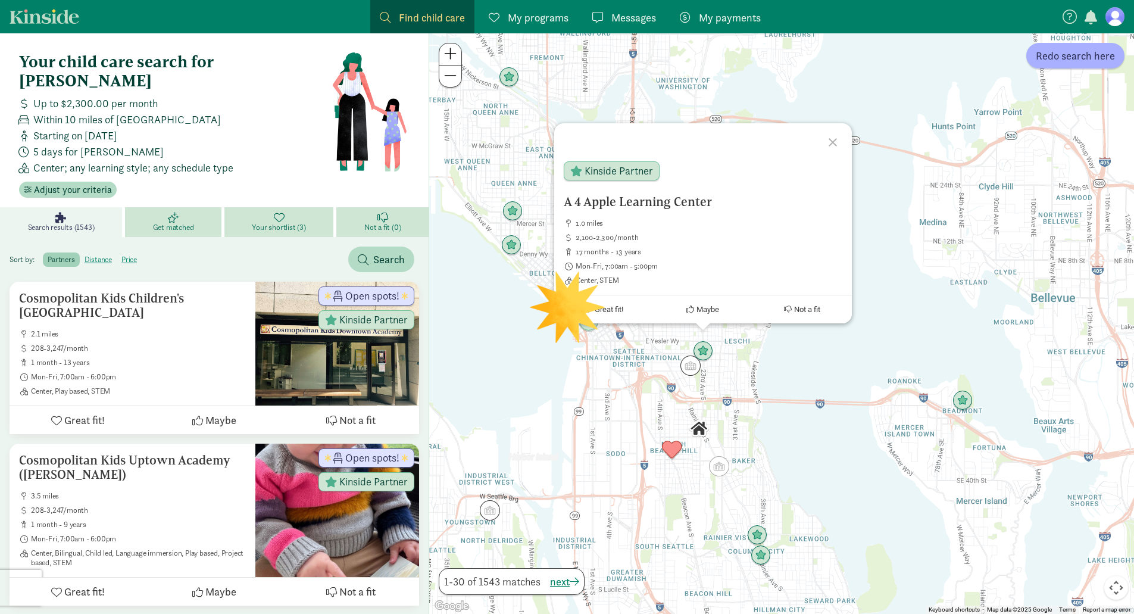
click at [627, 396] on div "To navigate, press the arrow keys. A 4 Apple Learning Center 1.0 miles 2,100-2,…" at bounding box center [781, 323] width 705 height 580
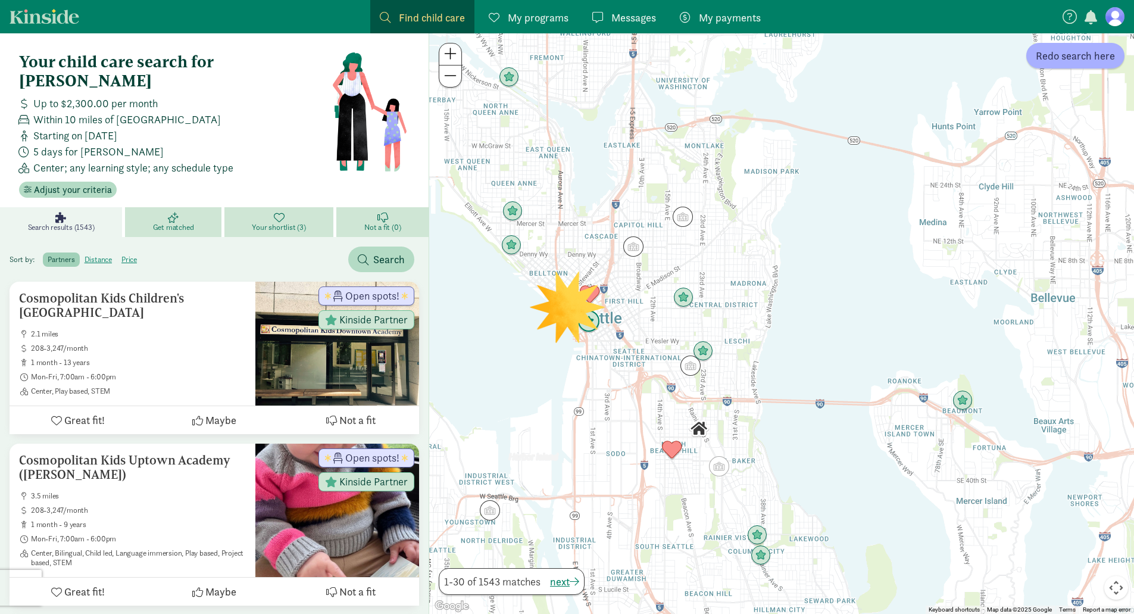
click at [590, 317] on img "Click to see details" at bounding box center [588, 321] width 23 height 23
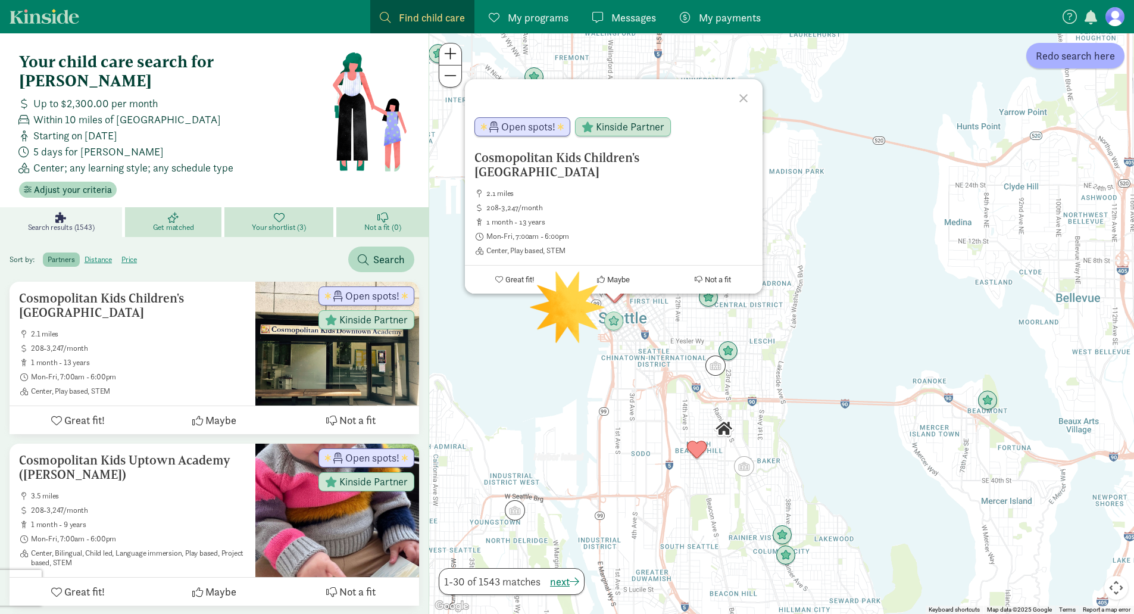
click at [637, 362] on div "Cosmopolitan Kids Children's Downtown Academy 2.1 miles 208-3,247/month 1 month…" at bounding box center [781, 323] width 705 height 580
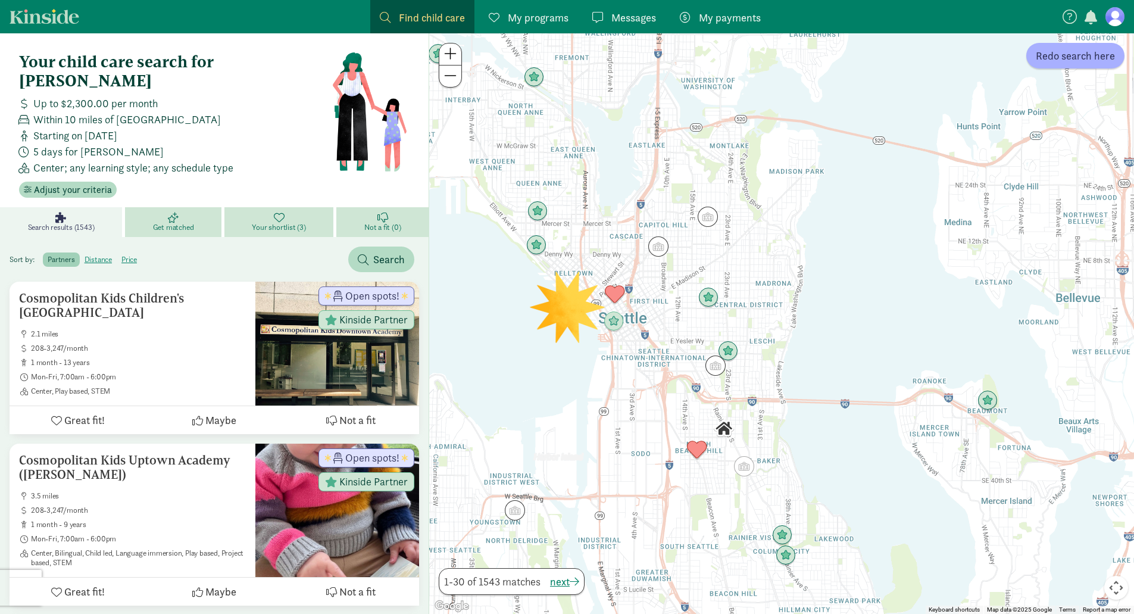
click at [705, 453] on img "Click to see details" at bounding box center [697, 450] width 20 height 20
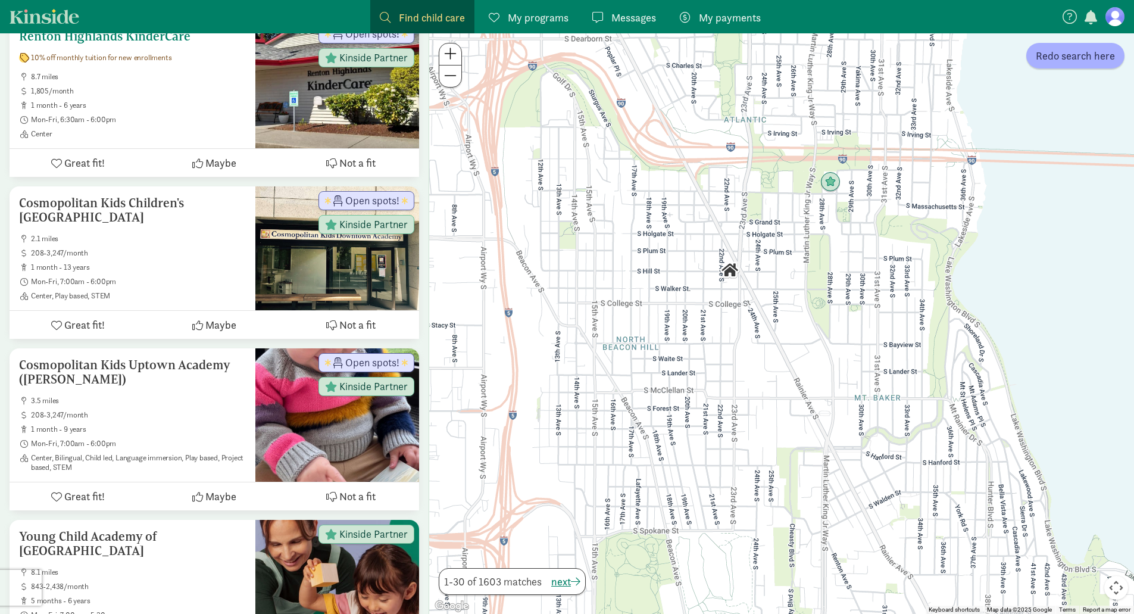
scroll to position [714, 0]
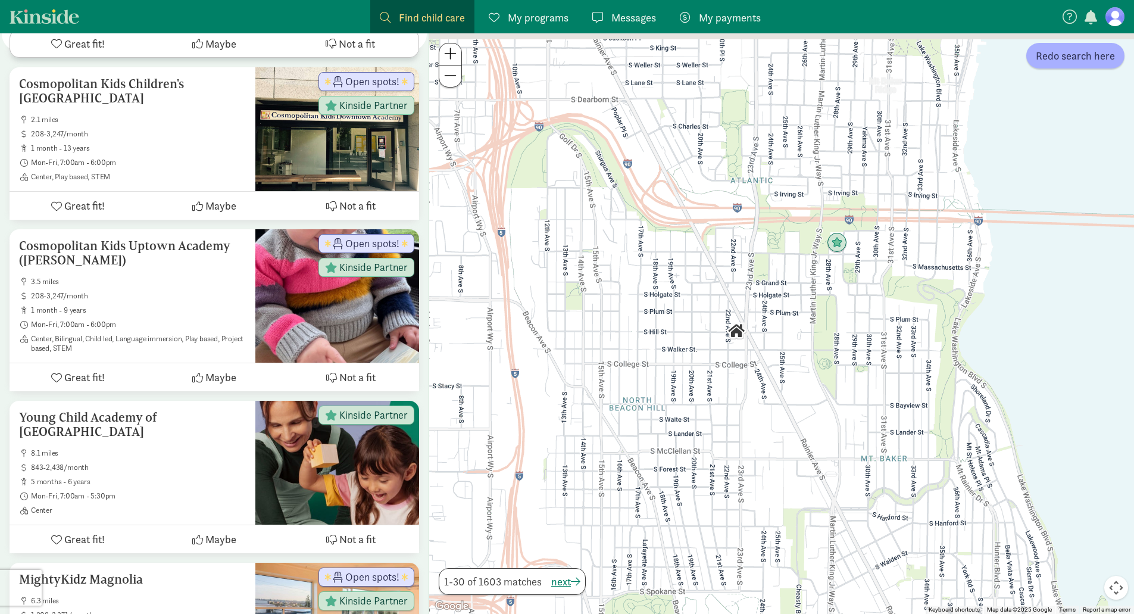
drag, startPoint x: 721, startPoint y: 315, endPoint x: 728, endPoint y: 378, distance: 62.9
click at [728, 378] on div at bounding box center [781, 323] width 705 height 580
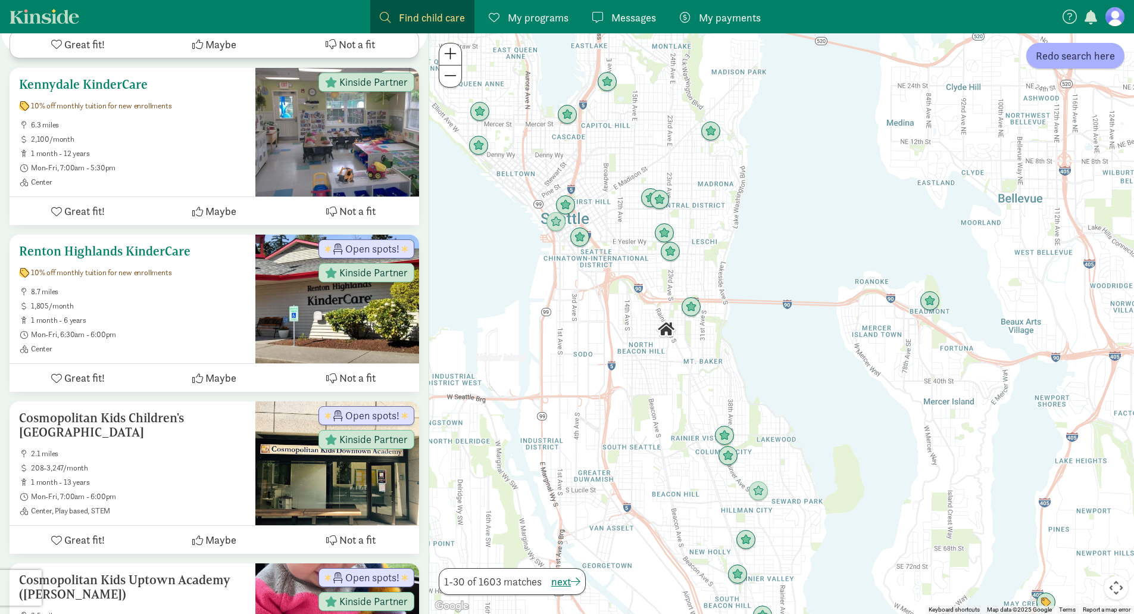
scroll to position [476, 0]
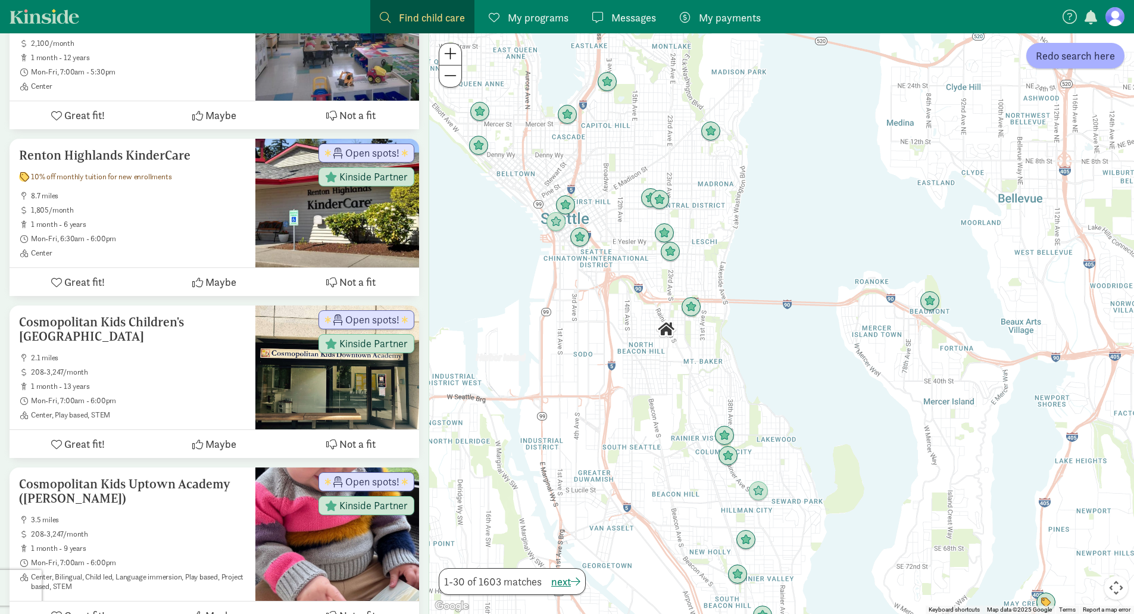
click at [404, 7] on link "Find child care Find" at bounding box center [422, 16] width 104 height 33
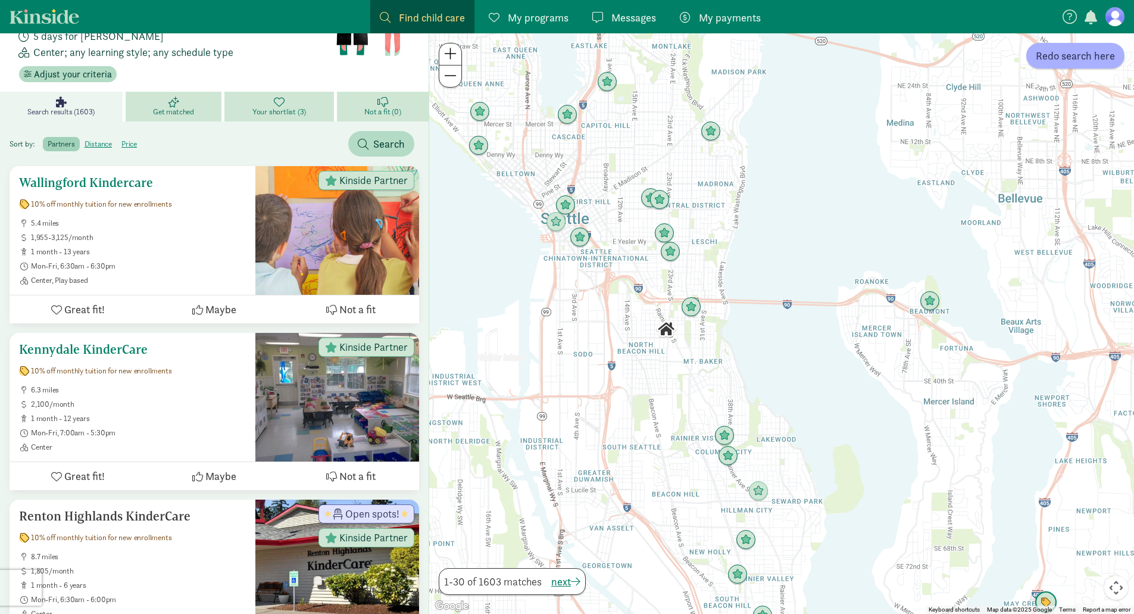
scroll to position [0, 0]
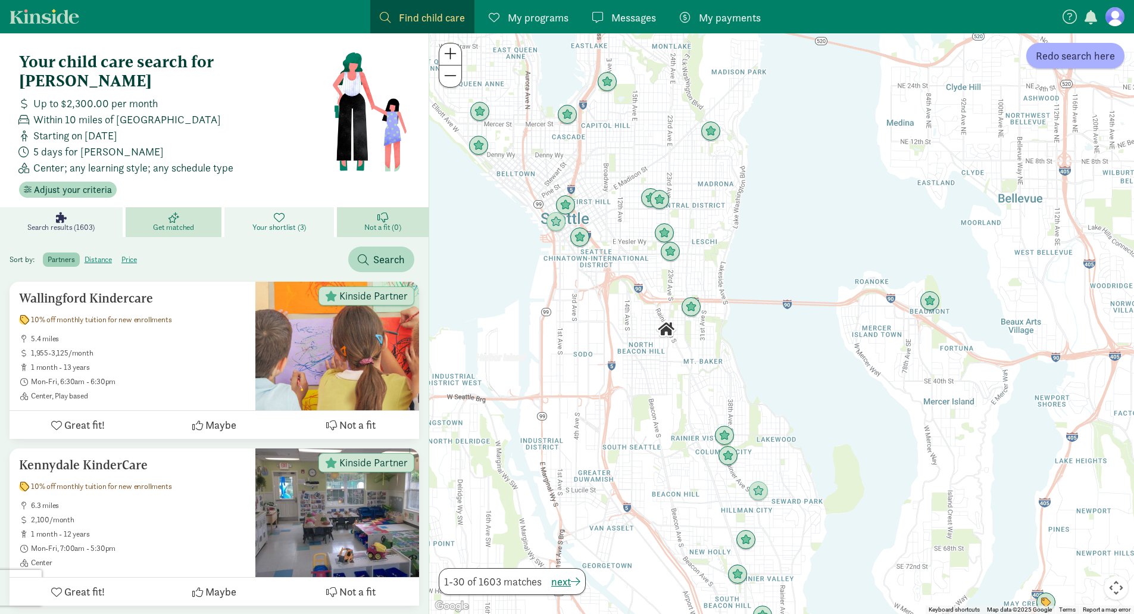
click at [262, 223] on span "Your shortlist (3)" at bounding box center [279, 228] width 54 height 10
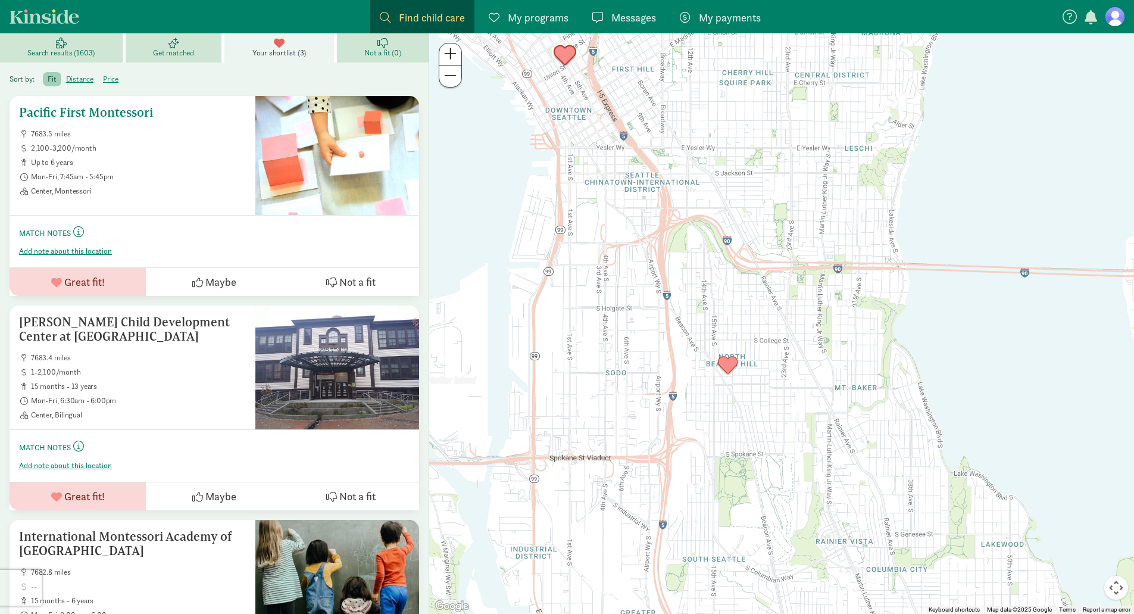
scroll to position [179, 0]
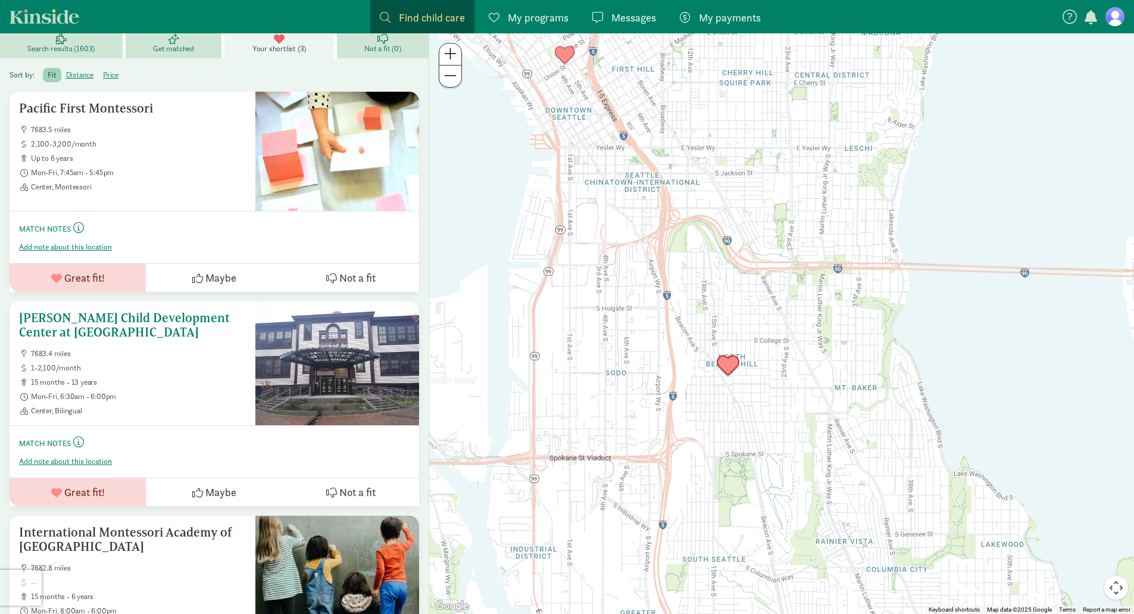
click at [80, 311] on h5 "[PERSON_NAME] Child Development Center at [GEOGRAPHIC_DATA]" at bounding box center [132, 325] width 227 height 29
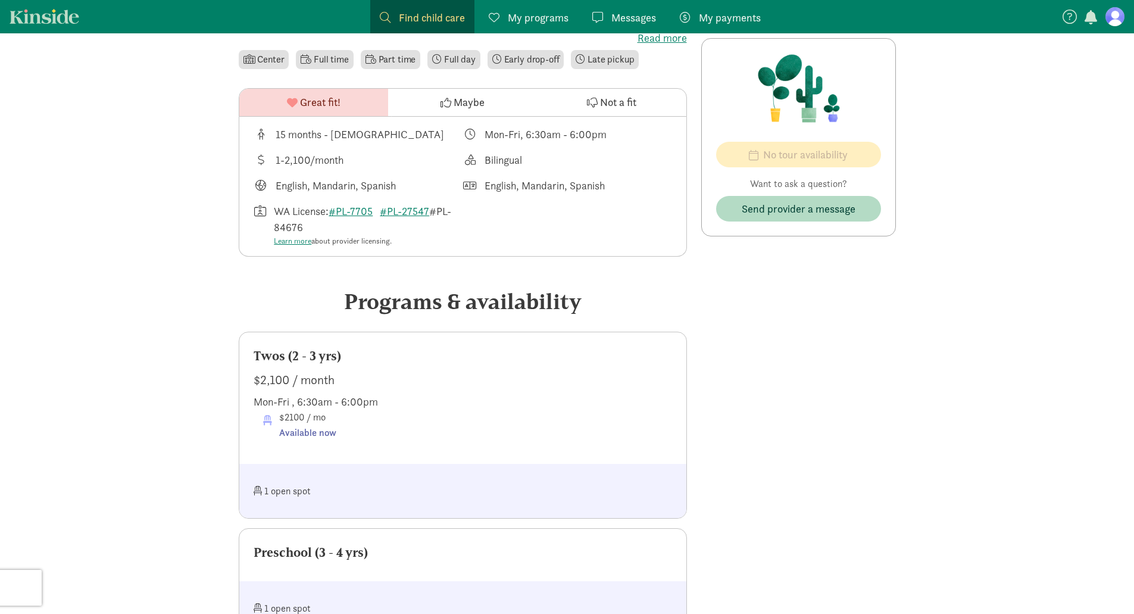
scroll to position [476, 0]
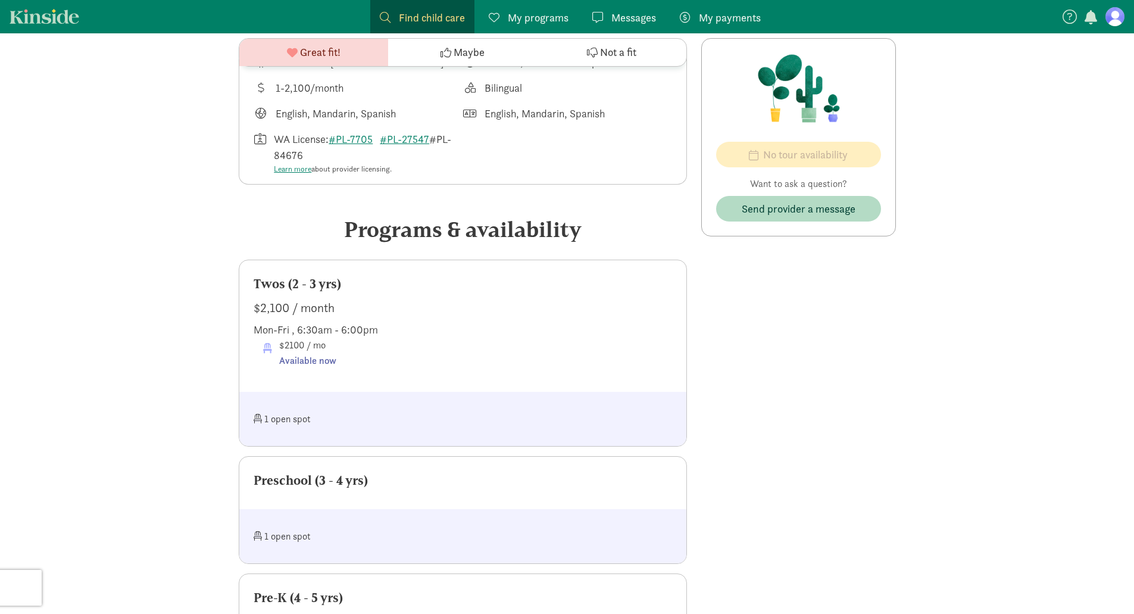
click at [362, 337] on div "$2100 / mo Available now" at bounding box center [467, 352] width 409 height 30
click at [322, 353] on div "Available now" at bounding box center [307, 360] width 57 height 15
click at [337, 392] on div "1 open spot" at bounding box center [462, 419] width 447 height 54
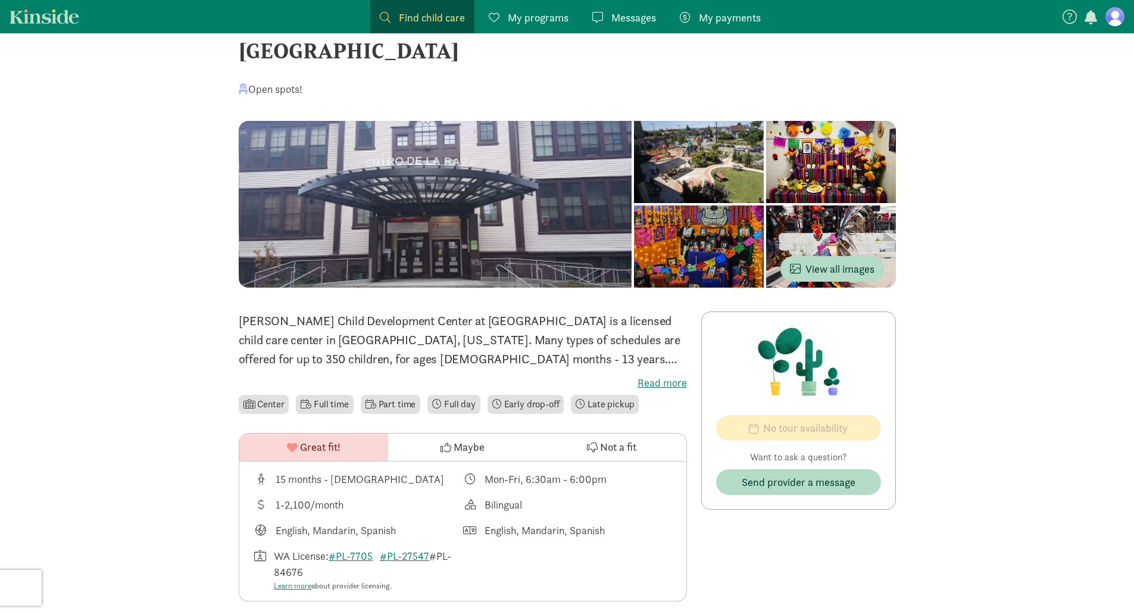
scroll to position [0, 0]
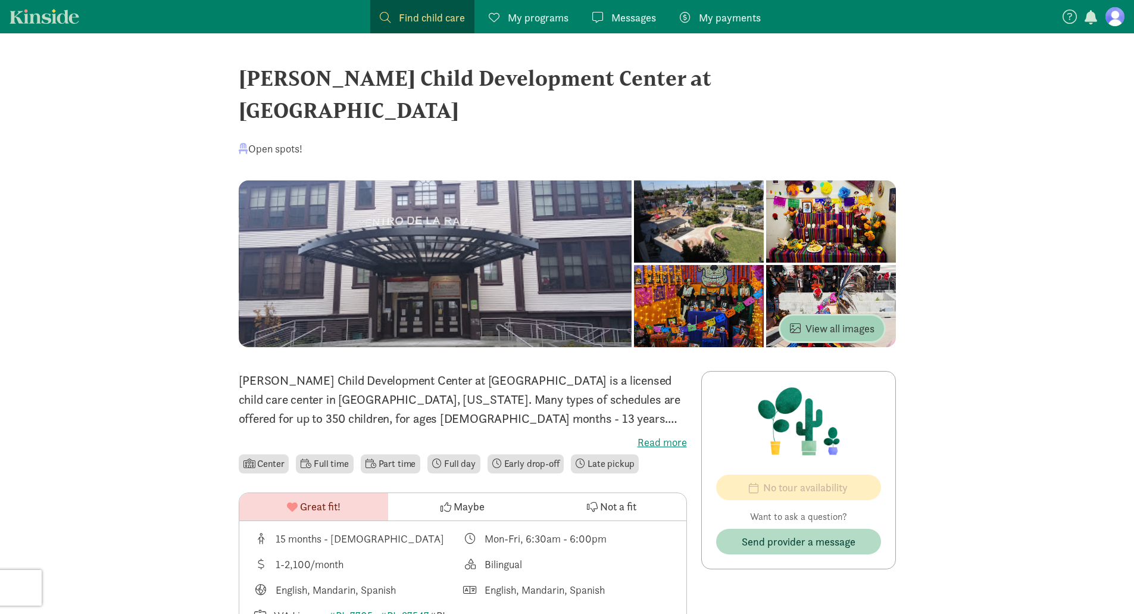
click at [834, 320] on span "View all images" at bounding box center [832, 328] width 85 height 16
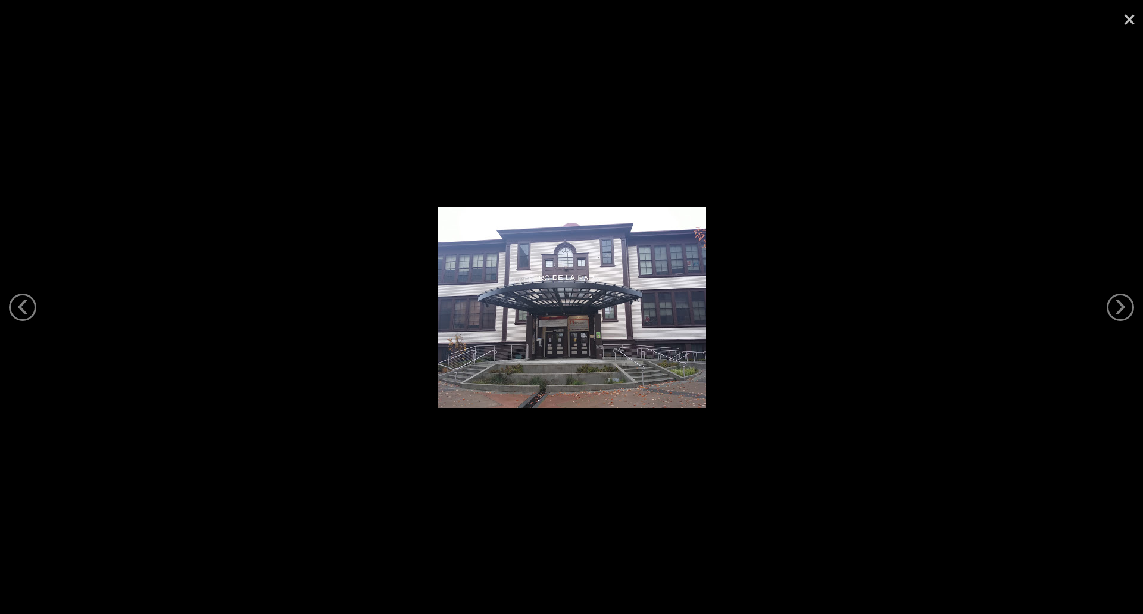
click at [1121, 18] on link "×" at bounding box center [1128, 18] width 27 height 36
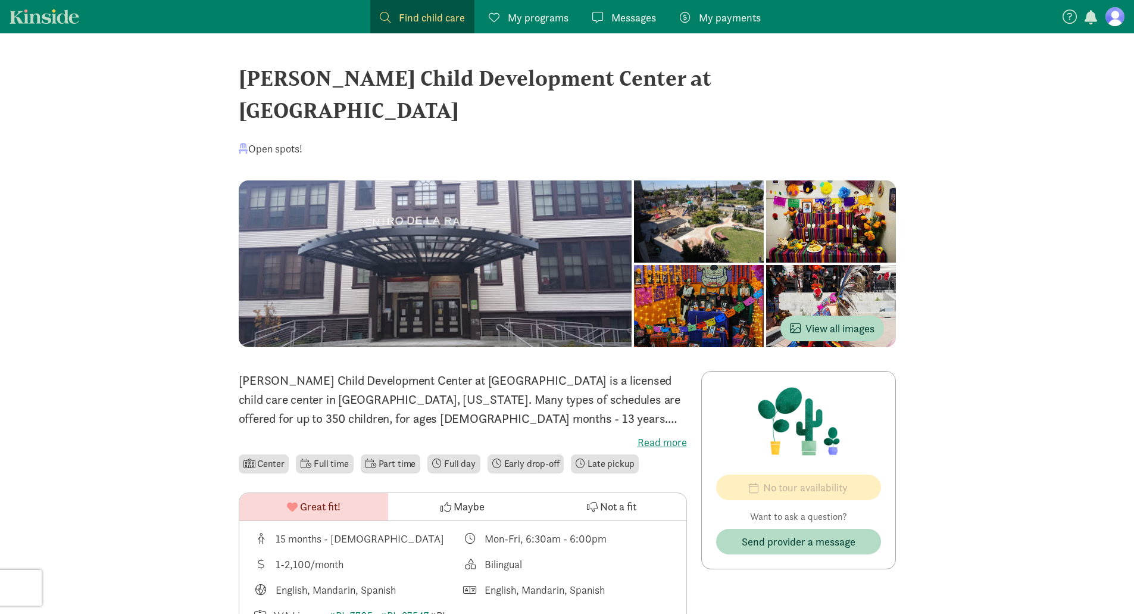
click at [403, 23] on span "Find child care" at bounding box center [432, 18] width 66 height 16
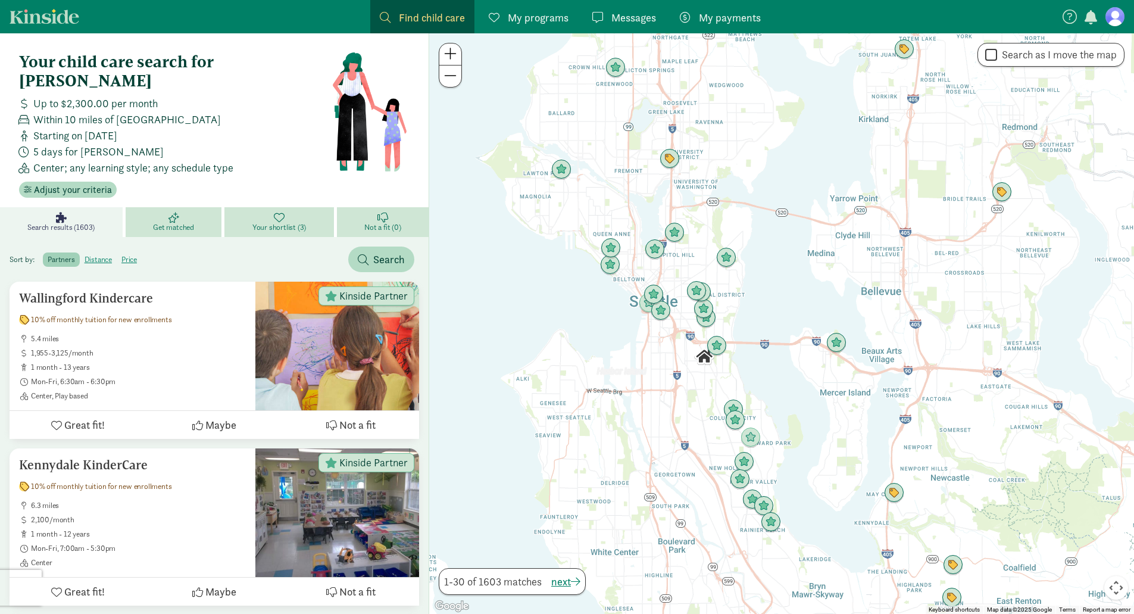
click at [64, 23] on link "Kinside" at bounding box center [45, 16] width 70 height 15
click at [65, 23] on link "Kinside" at bounding box center [45, 16] width 70 height 15
click at [284, 223] on span "Your shortlist (3)" at bounding box center [279, 228] width 54 height 10
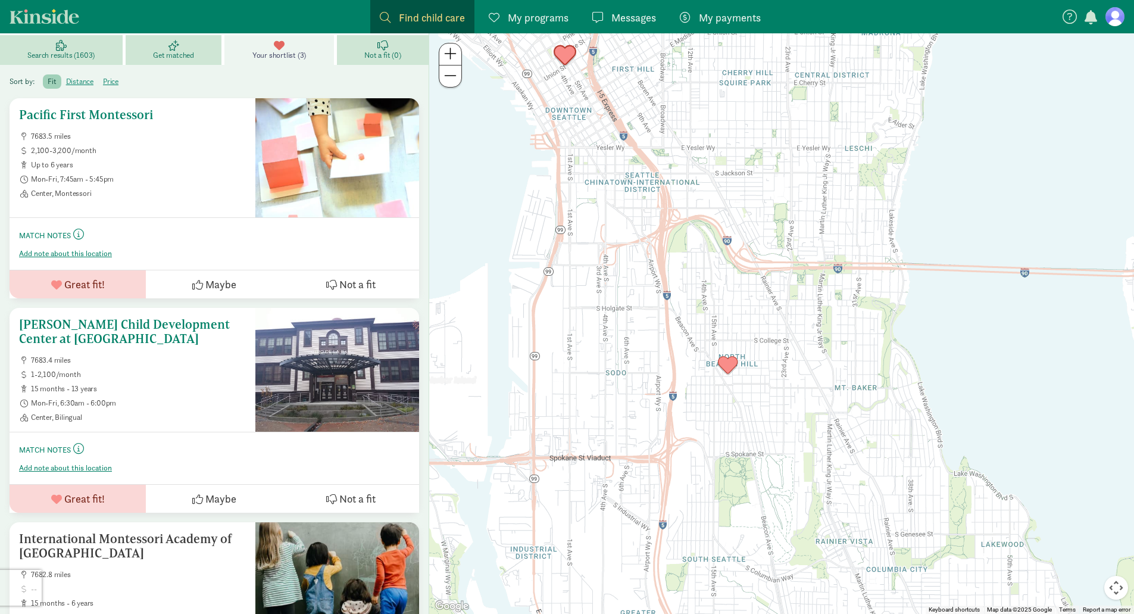
scroll to position [179, 0]
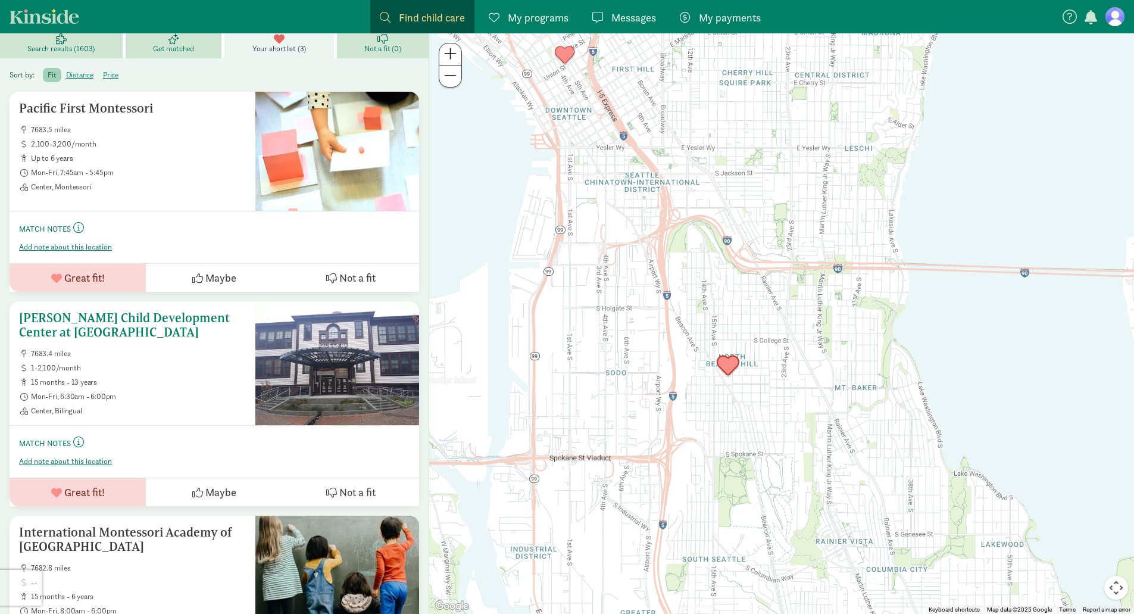
click at [105, 311] on h5 "[PERSON_NAME] Child Development Center at [GEOGRAPHIC_DATA]" at bounding box center [132, 325] width 227 height 29
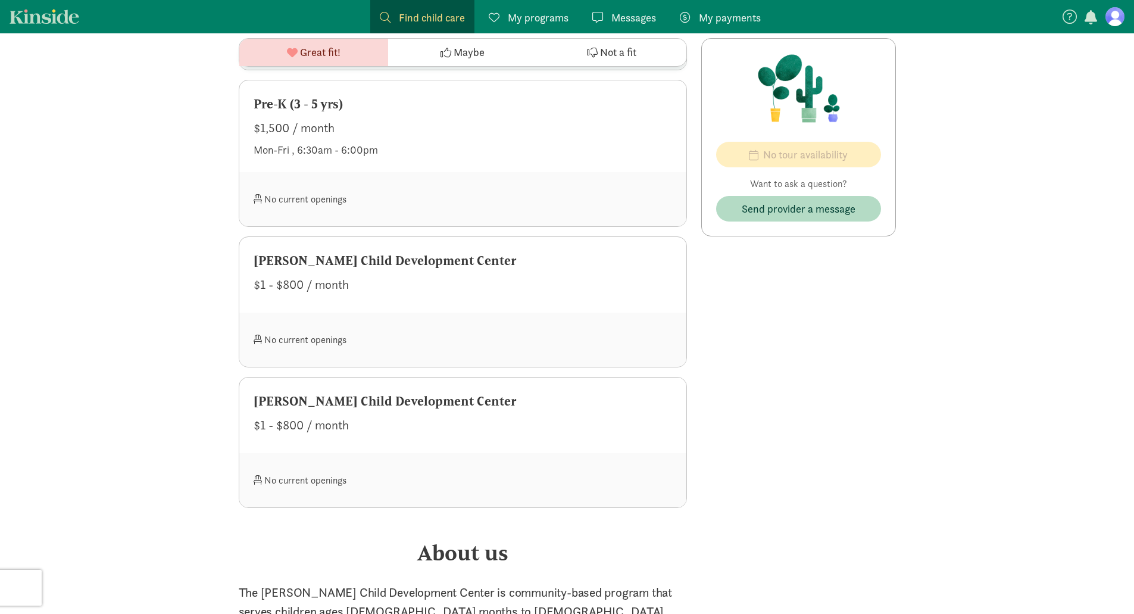
scroll to position [1367, 0]
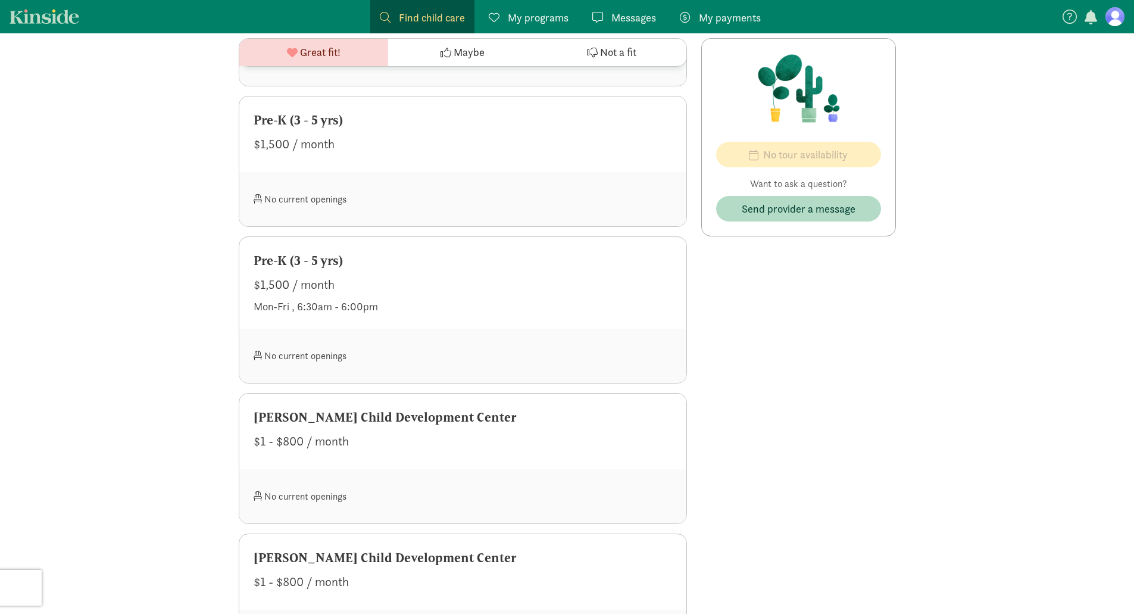
click at [622, 17] on span "Messages" at bounding box center [633, 18] width 45 height 16
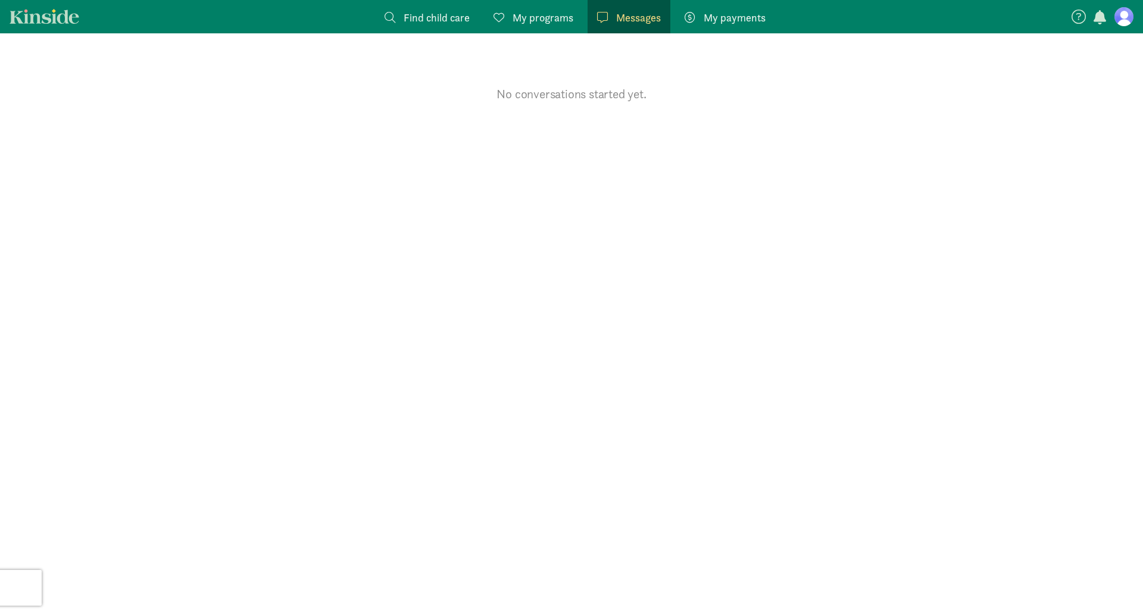
click at [704, 14] on span "My payments" at bounding box center [735, 18] width 62 height 16
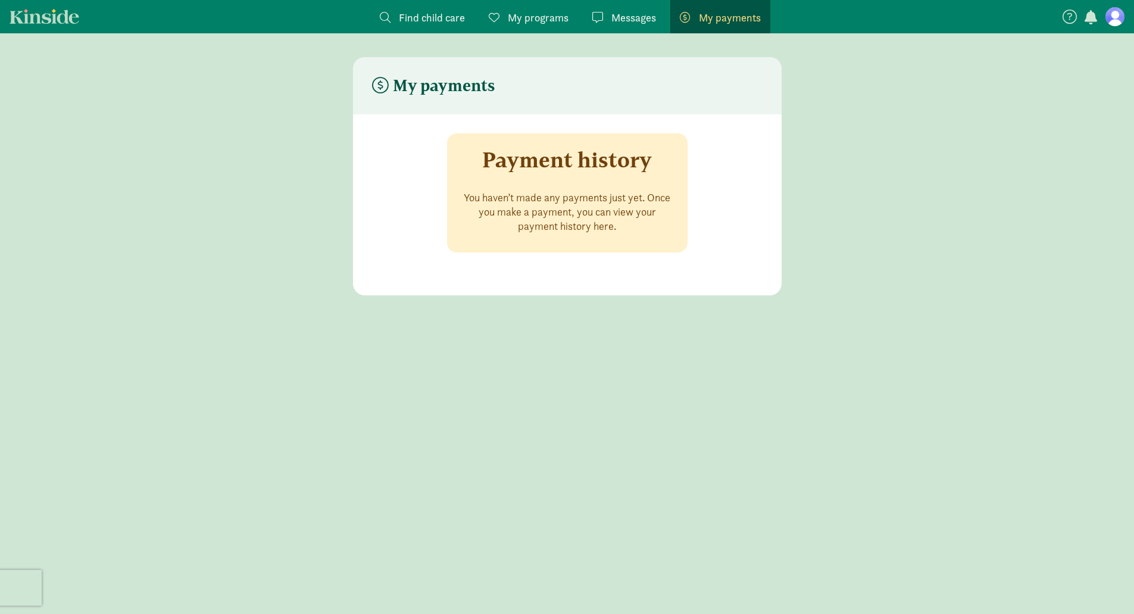
click at [1116, 21] on figure at bounding box center [1114, 16] width 19 height 19
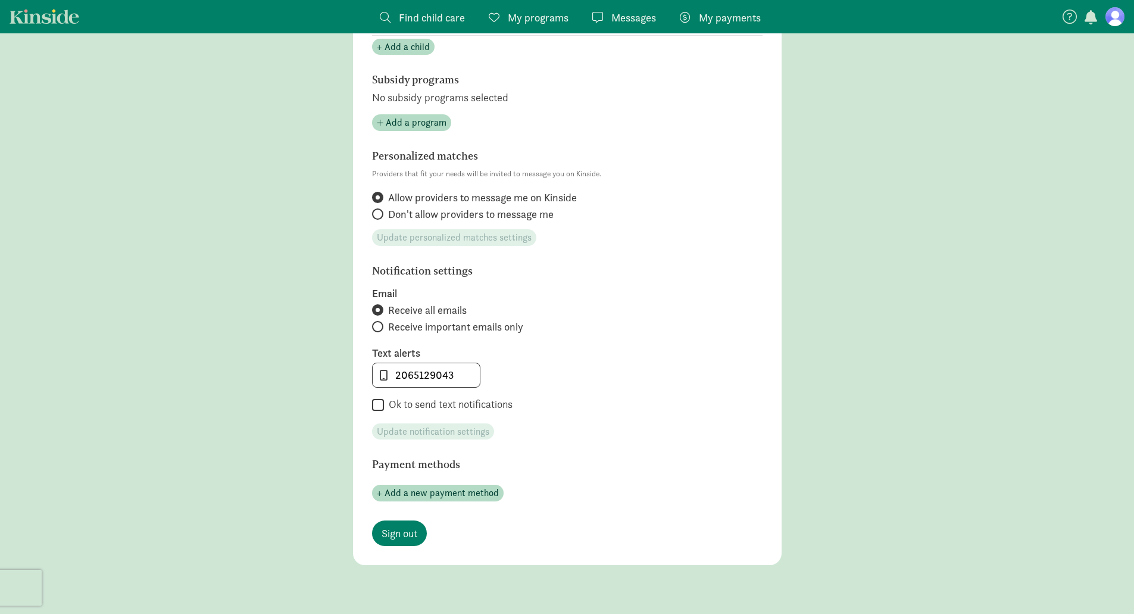
scroll to position [433, 0]
